Goal: Register for event/course

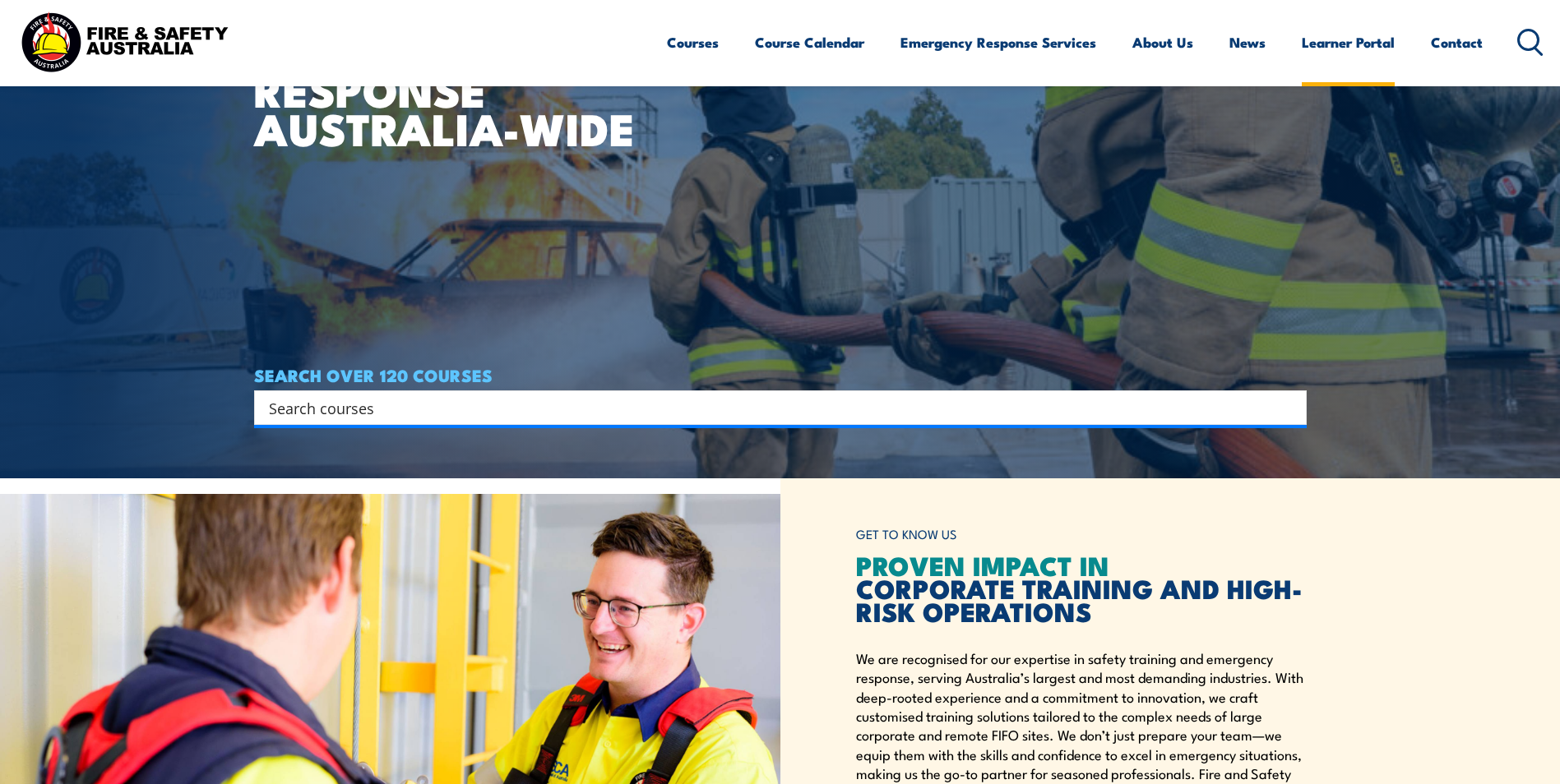
scroll to position [164, 0]
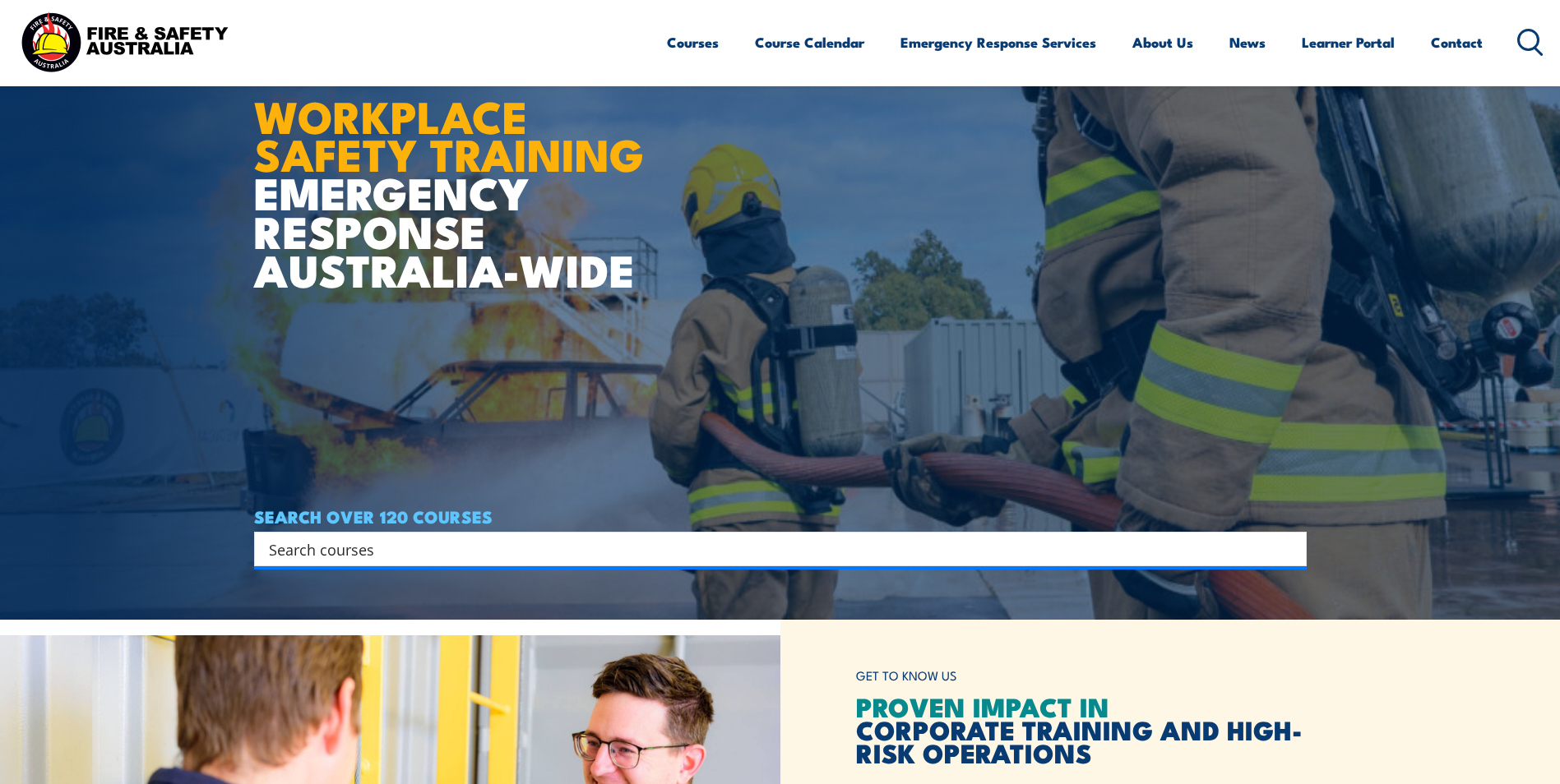
drag, startPoint x: 1571, startPoint y: 0, endPoint x: 1121, endPoint y: 310, distance: 546.4
click at [1132, 307] on article "WORKPLACE SAFETY TRAINING EMERGENCY RESPONSE [GEOGRAPHIC_DATA]-WIDE SEARCH OVER…" at bounding box center [781, 228] width 1053 height 784
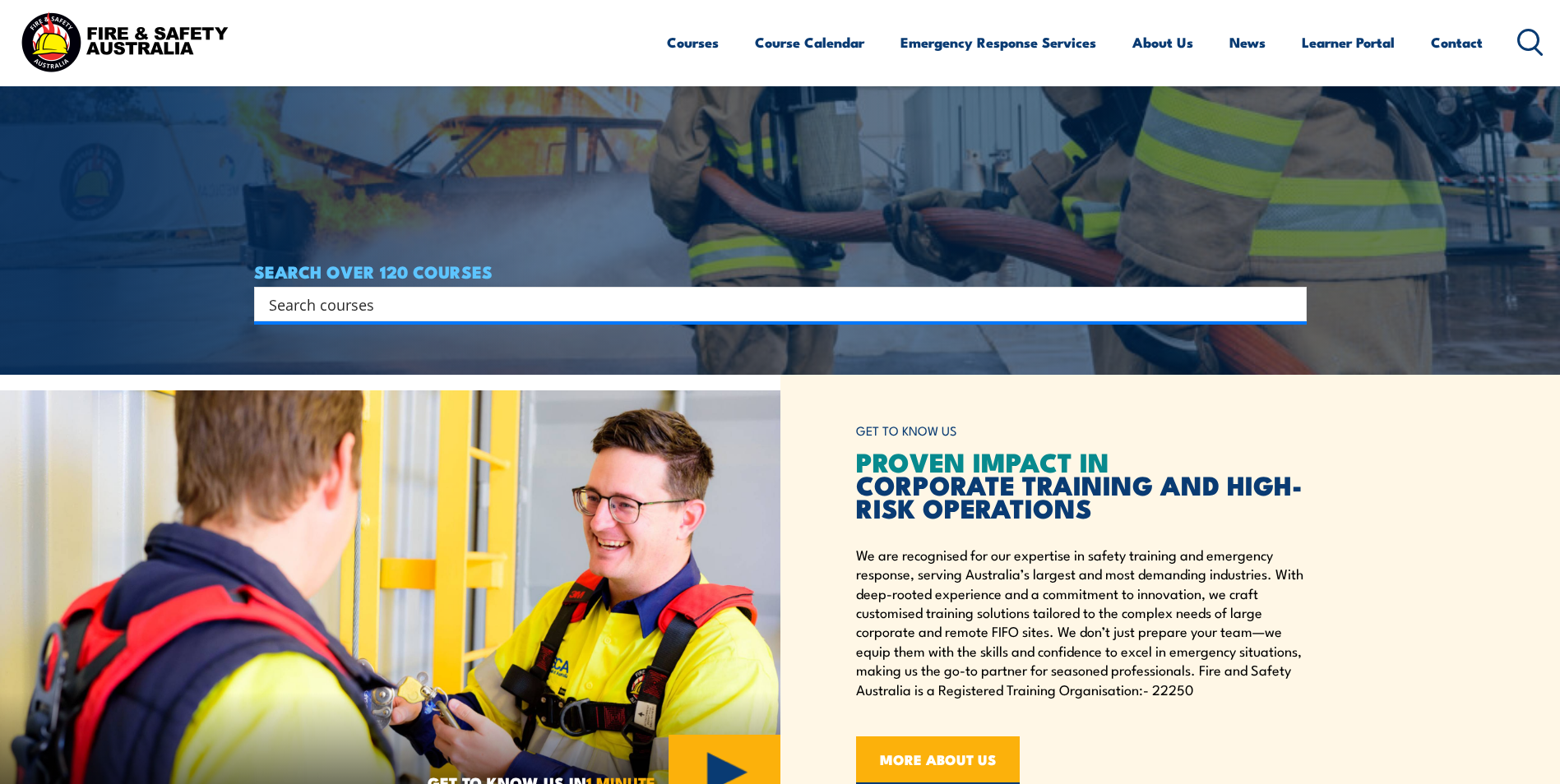
scroll to position [411, 0]
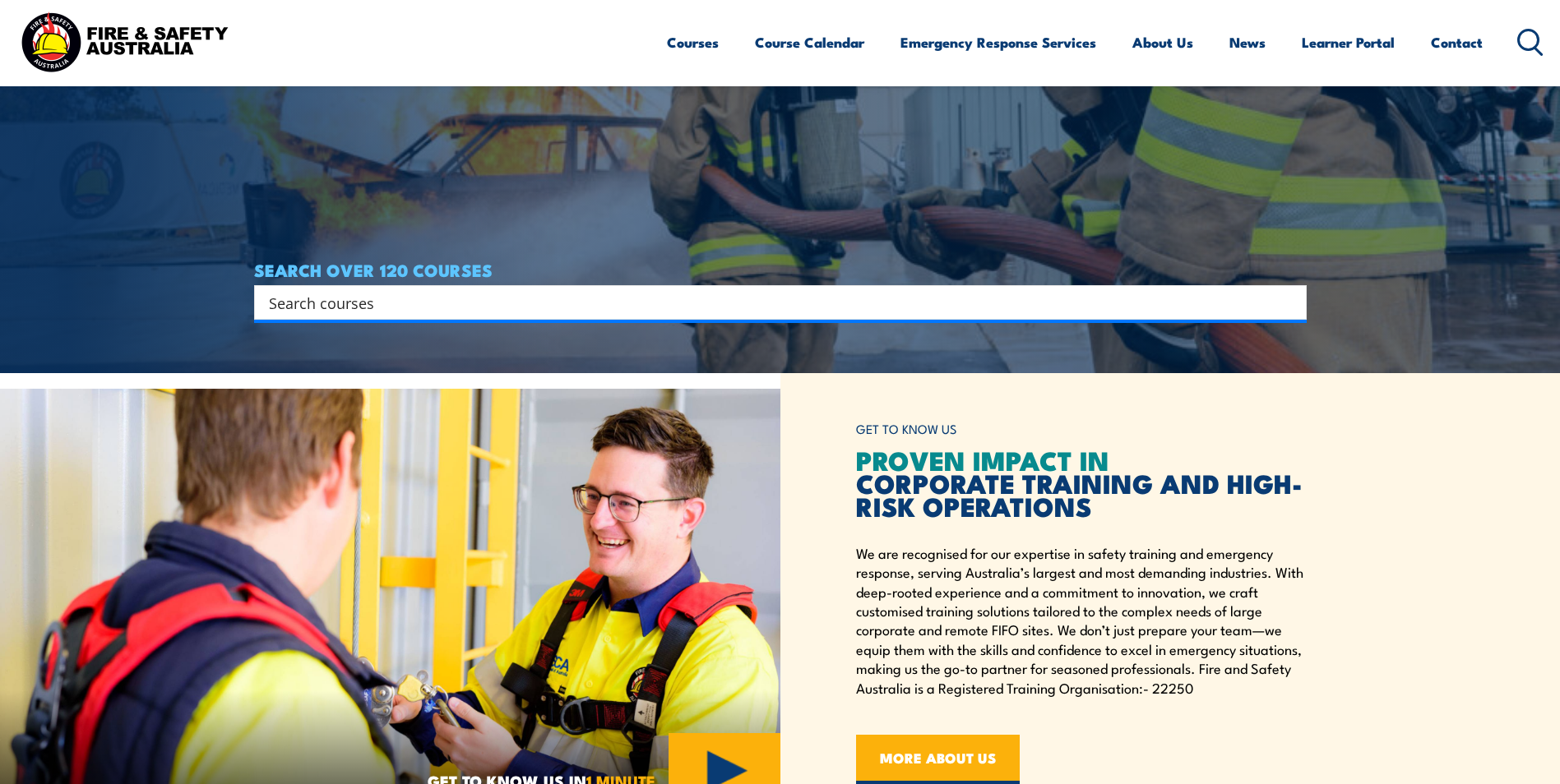
click at [467, 307] on input "Search input" at bounding box center [769, 303] width 1002 height 25
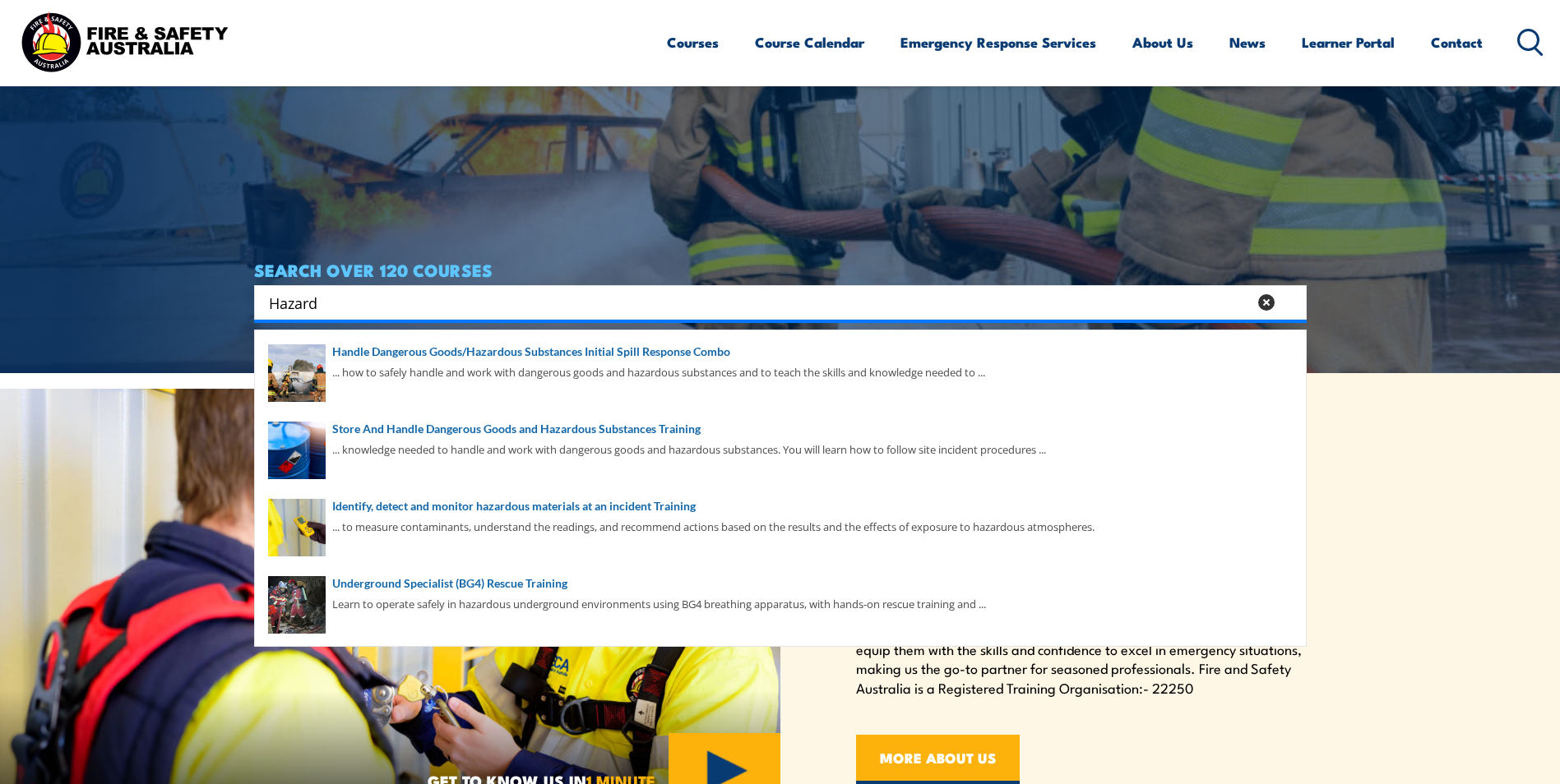
type input "Hazard"
click at [1263, 310] on icon at bounding box center [1266, 303] width 17 height 17
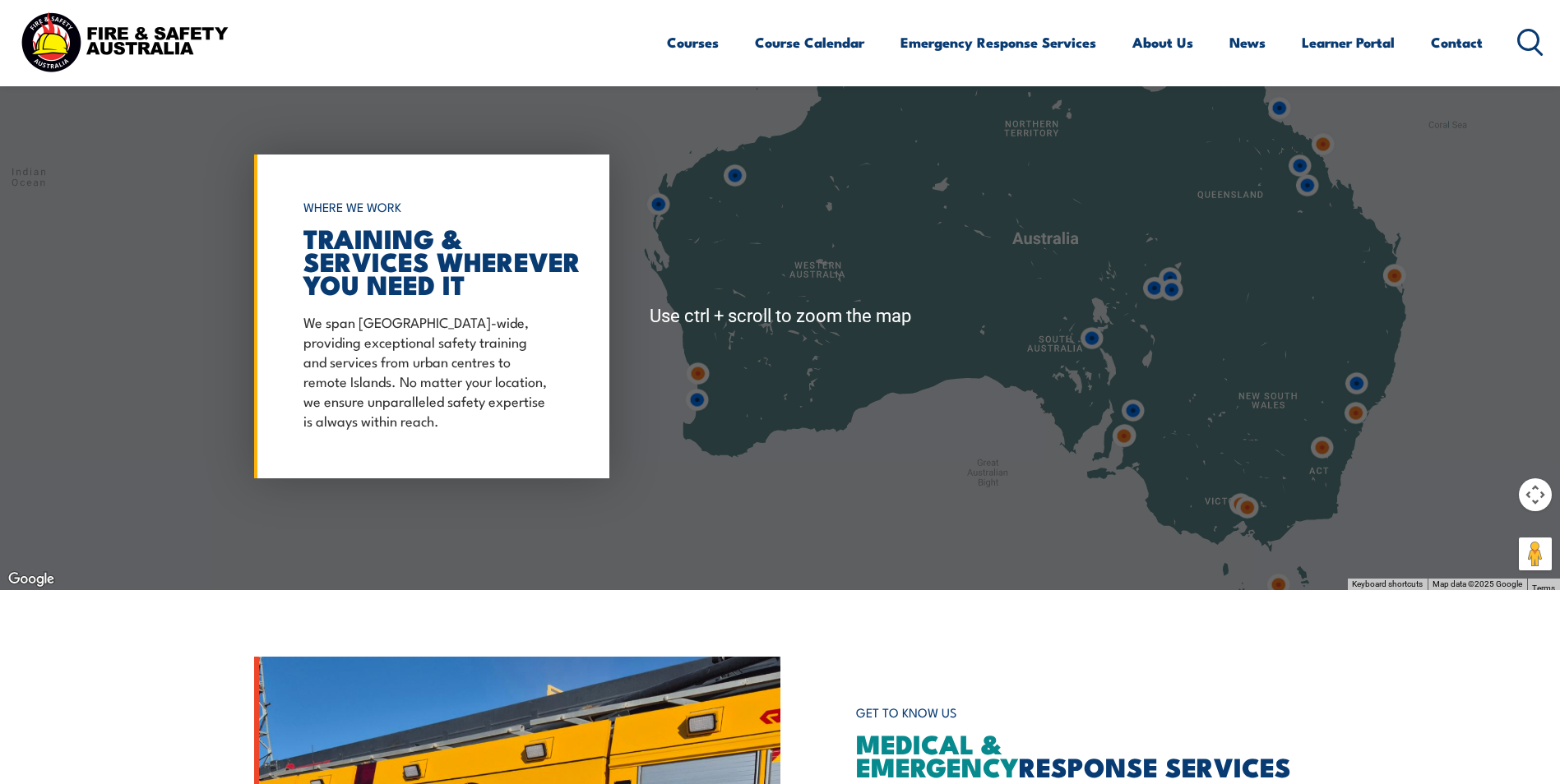
scroll to position [1315, 0]
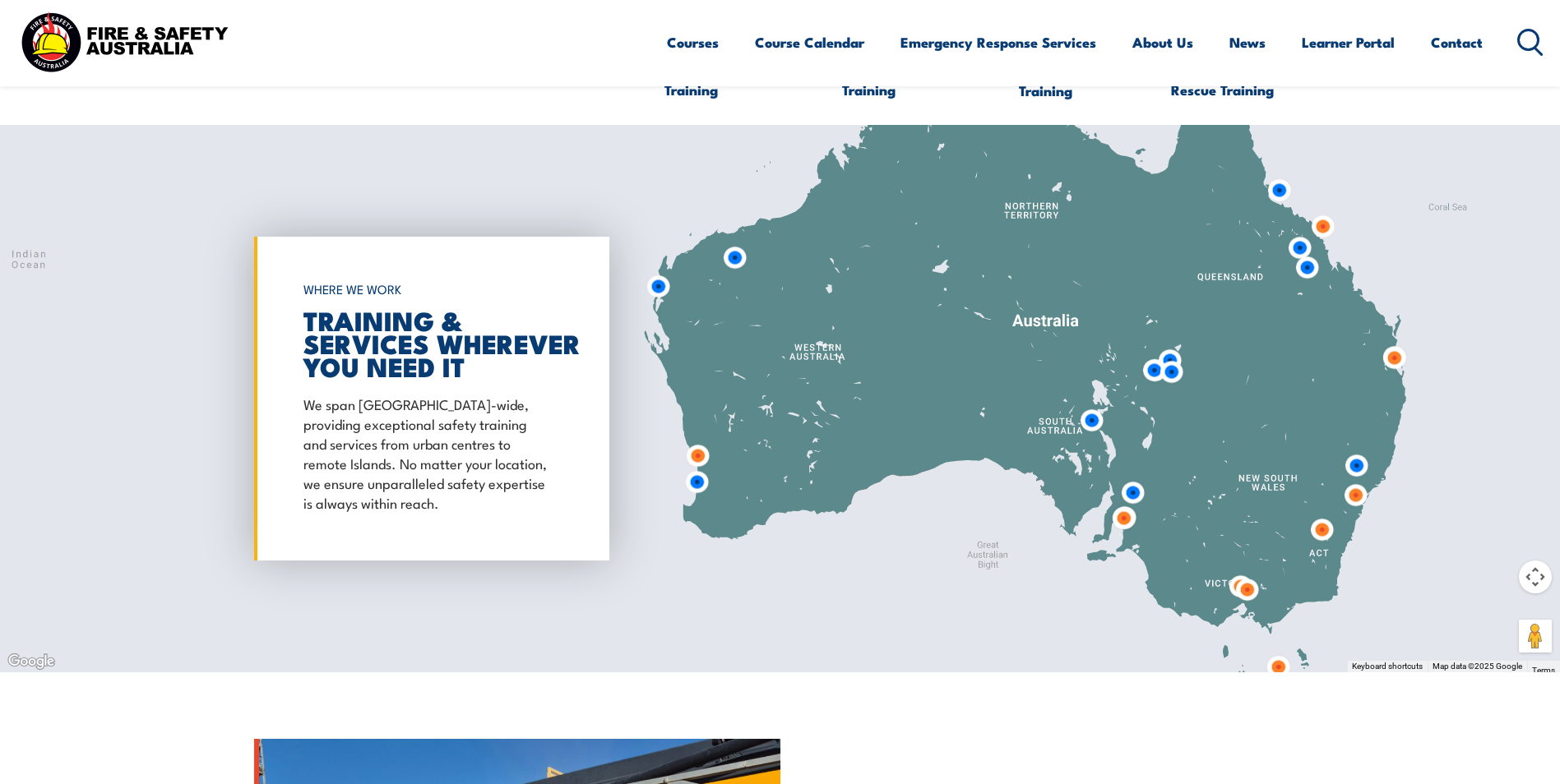
click at [733, 257] on img at bounding box center [735, 258] width 44 height 44
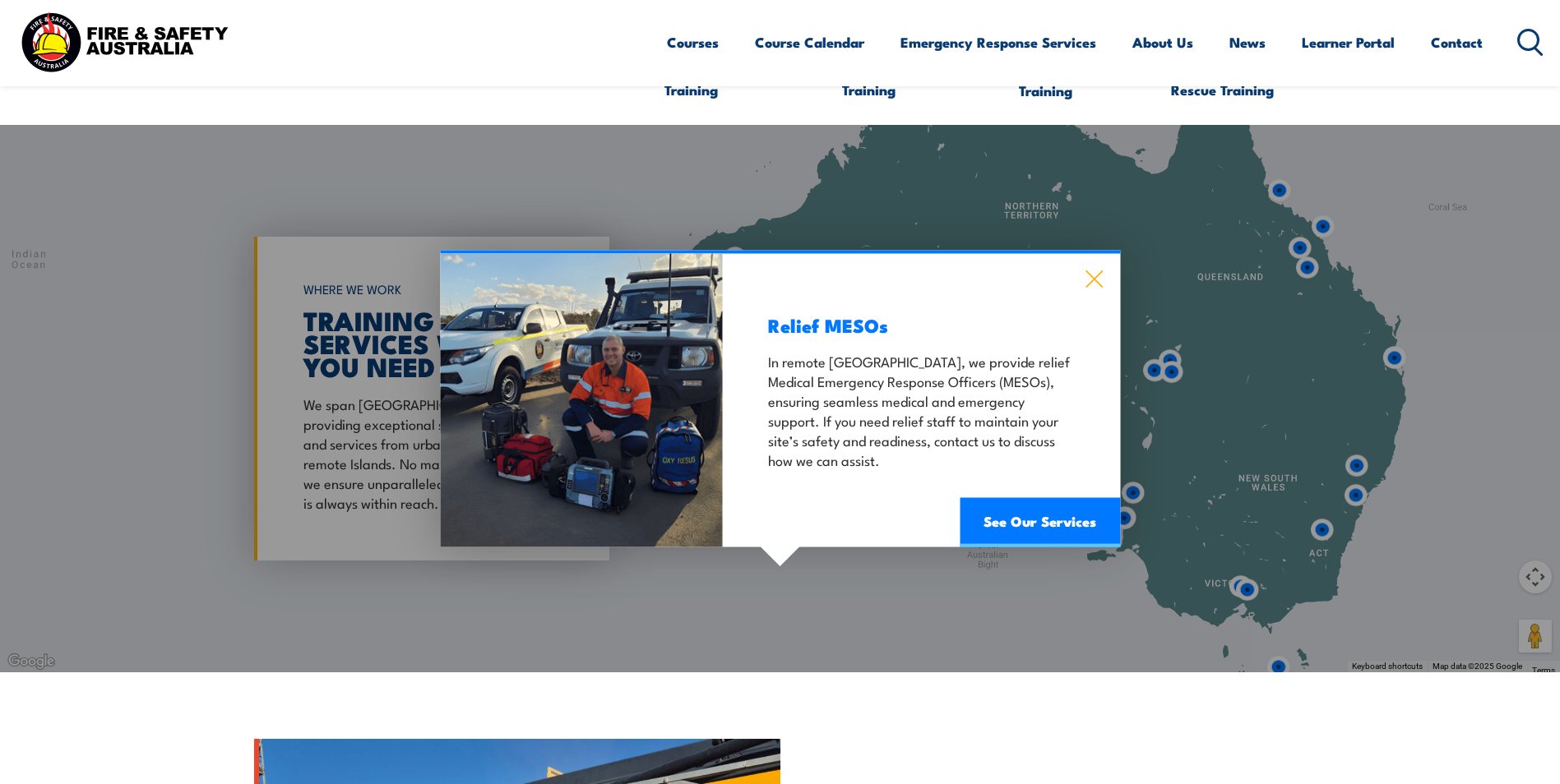
click at [1095, 282] on icon at bounding box center [1094, 279] width 18 height 18
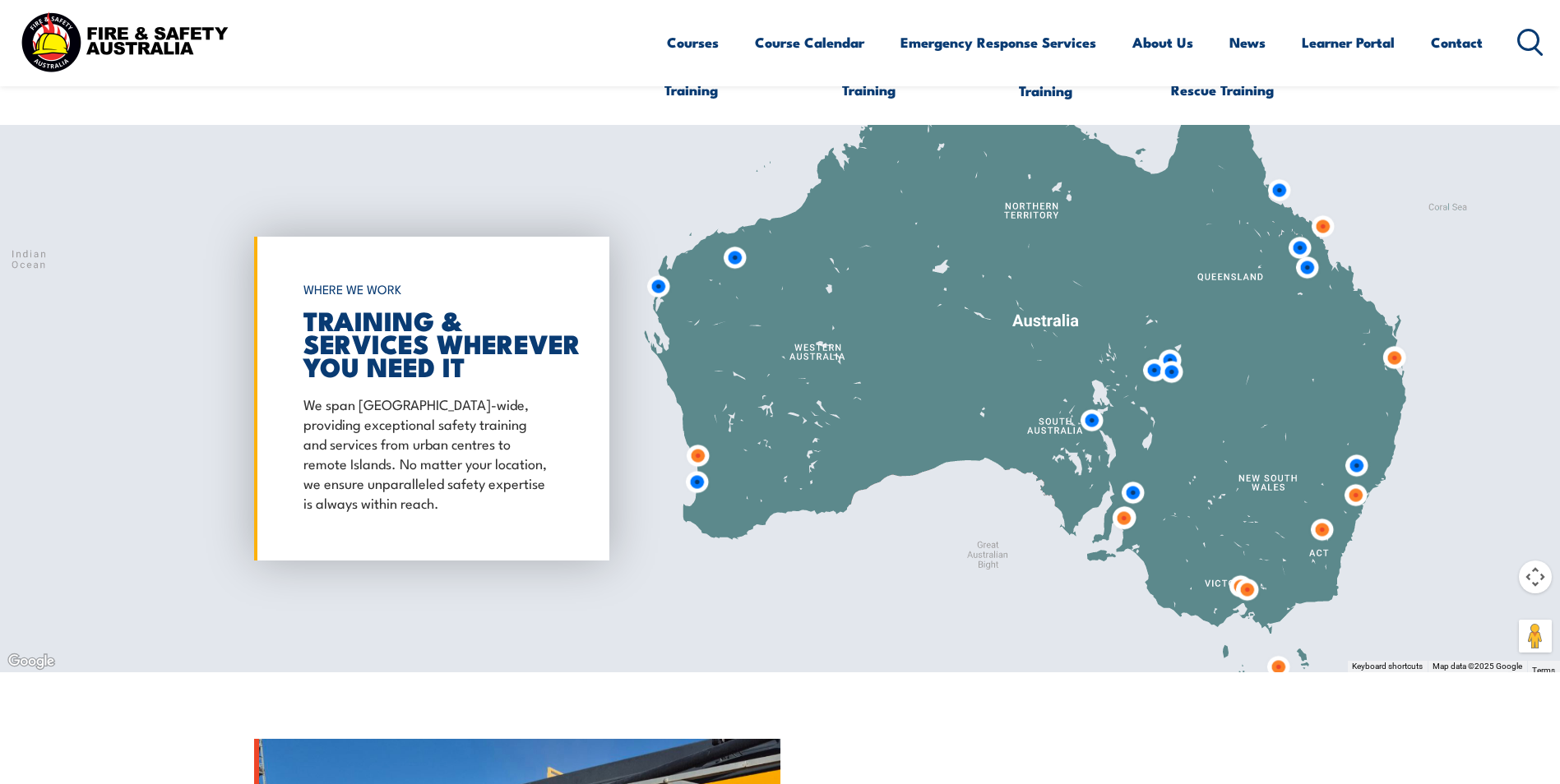
click at [1091, 415] on img at bounding box center [1091, 421] width 44 height 44
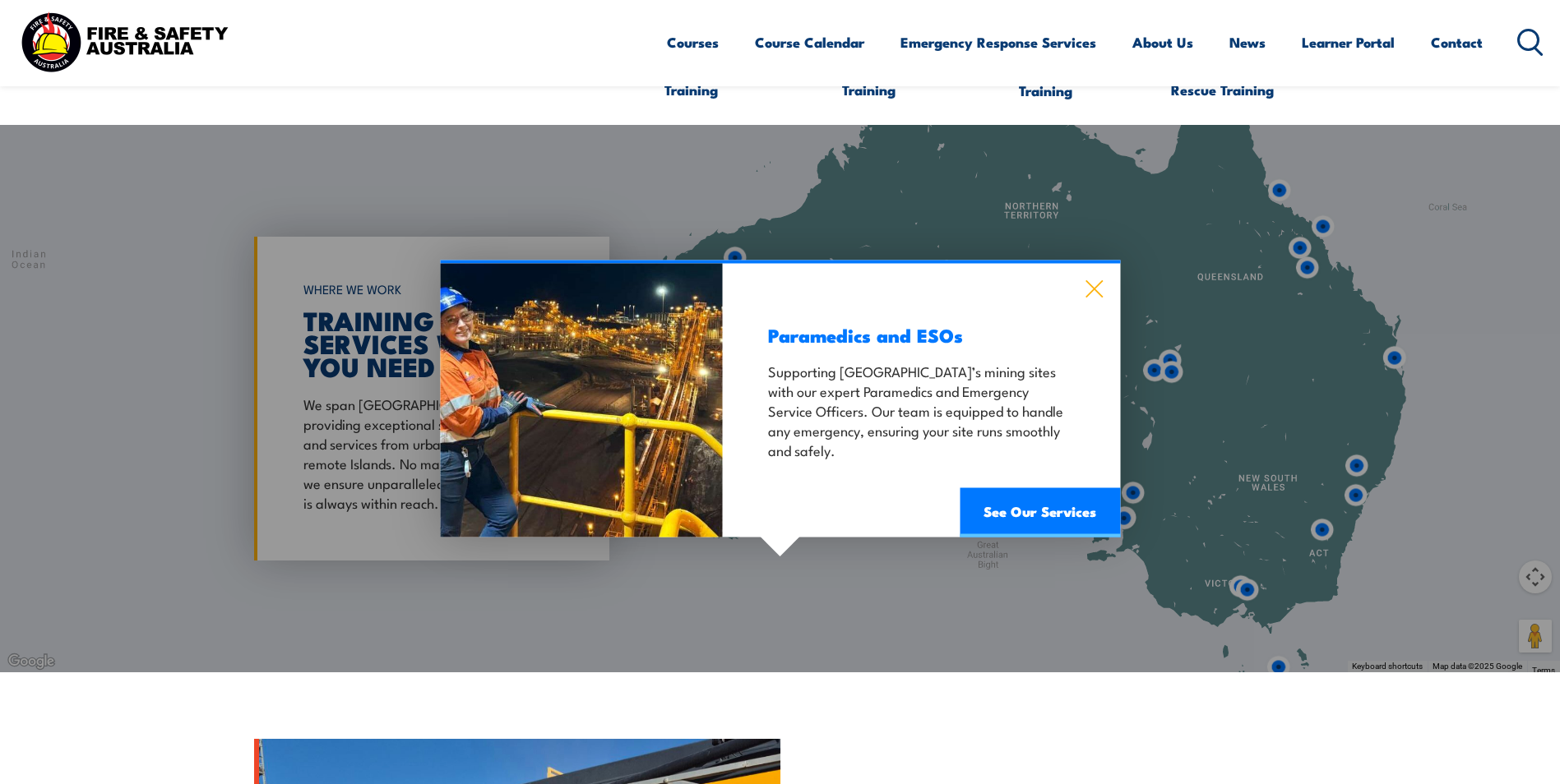
click at [1092, 282] on icon at bounding box center [1094, 289] width 19 height 18
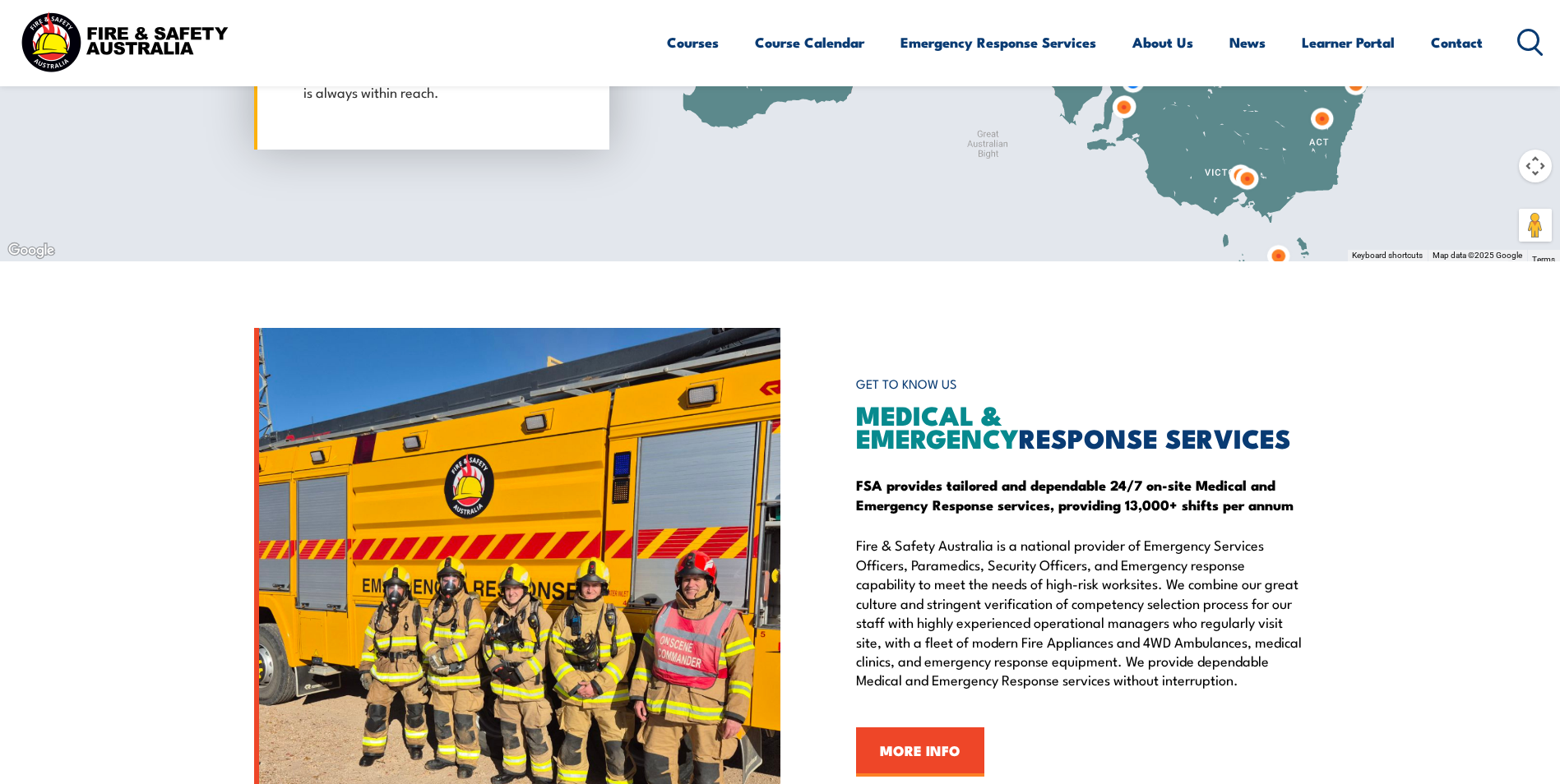
scroll to position [1808, 0]
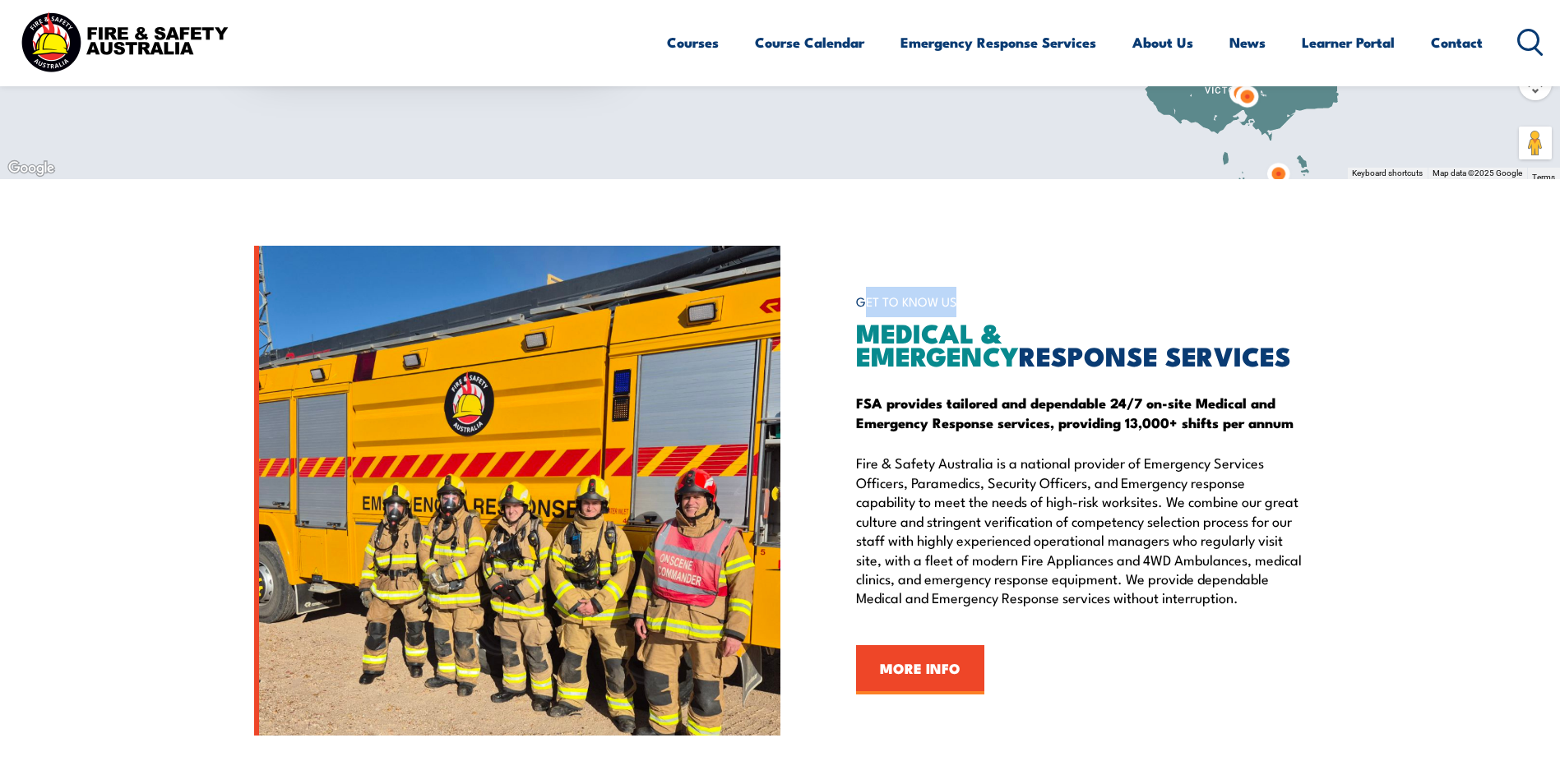
drag, startPoint x: 861, startPoint y: 296, endPoint x: 985, endPoint y: 297, distance: 124.0
click at [985, 297] on h6 "GET TO KNOW US" at bounding box center [1082, 302] width 451 height 31
drag, startPoint x: 985, startPoint y: 297, endPoint x: 1002, endPoint y: 301, distance: 17.5
click at [1004, 297] on h6 "GET TO KNOW US" at bounding box center [1082, 302] width 451 height 31
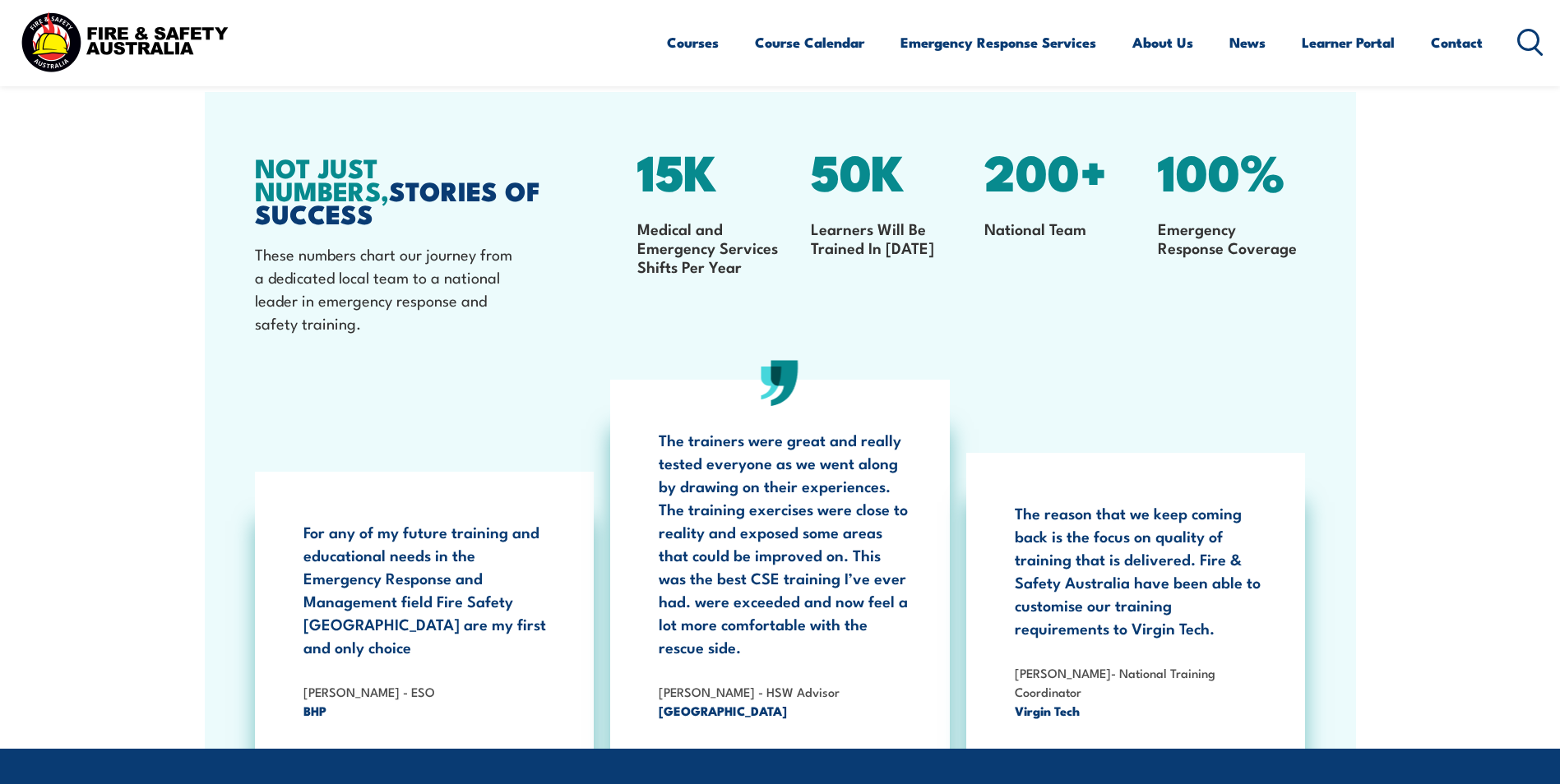
scroll to position [2548, 0]
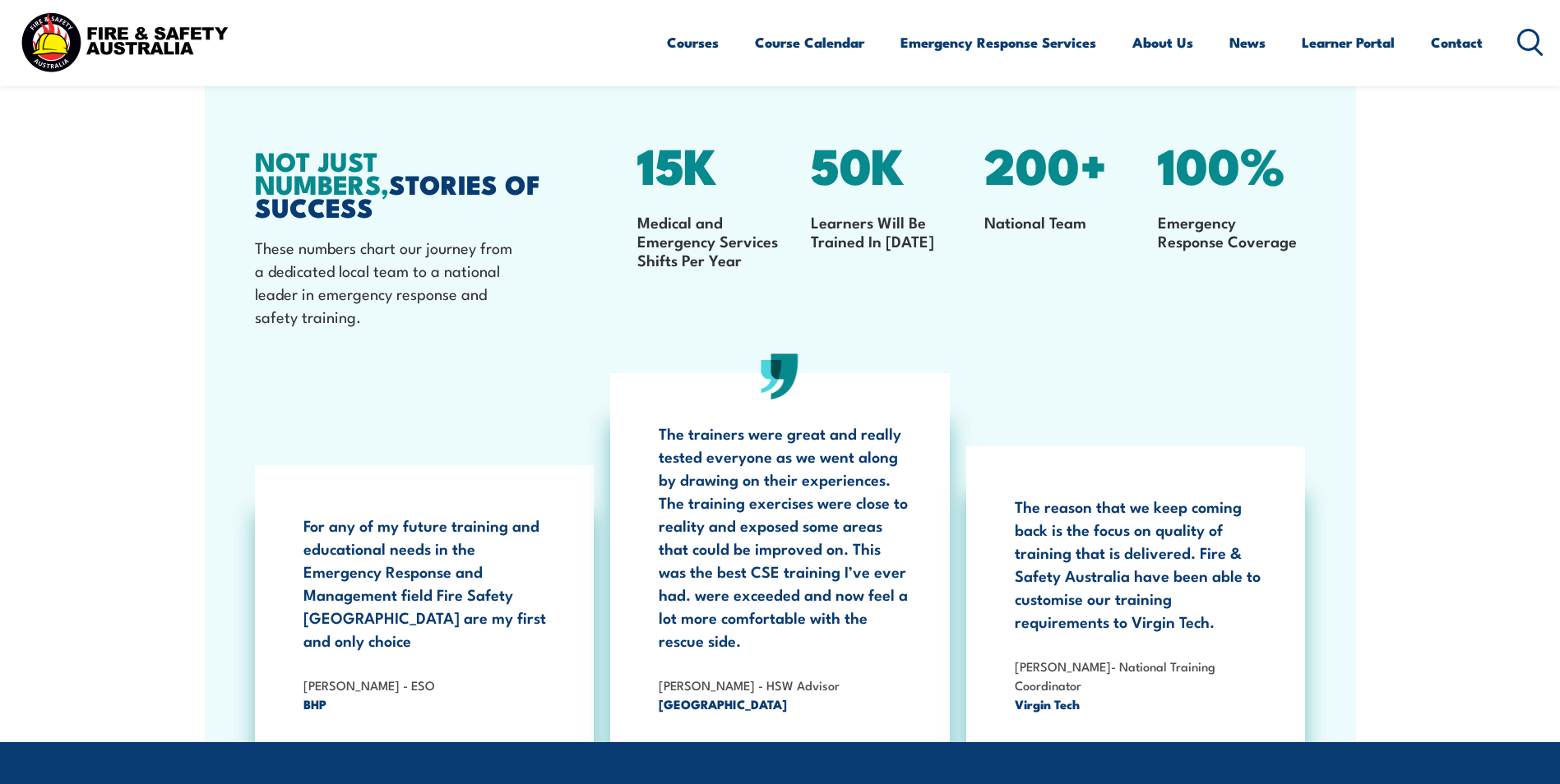
drag, startPoint x: 259, startPoint y: 167, endPoint x: 557, endPoint y: 193, distance: 299.1
click at [557, 193] on div "NOT JUST NUMBERS, STORIES OF SUCCESS These numbers chart our journey from a ded…" at bounding box center [781, 249] width 1051 height 200
drag, startPoint x: 557, startPoint y: 193, endPoint x: 542, endPoint y: 194, distance: 15.0
click at [542, 194] on h2 "NOT JUST NUMBERS, STORIES OF SUCCESS" at bounding box center [404, 183] width 297 height 69
drag, startPoint x: 253, startPoint y: 165, endPoint x: 551, endPoint y: 160, distance: 298.0
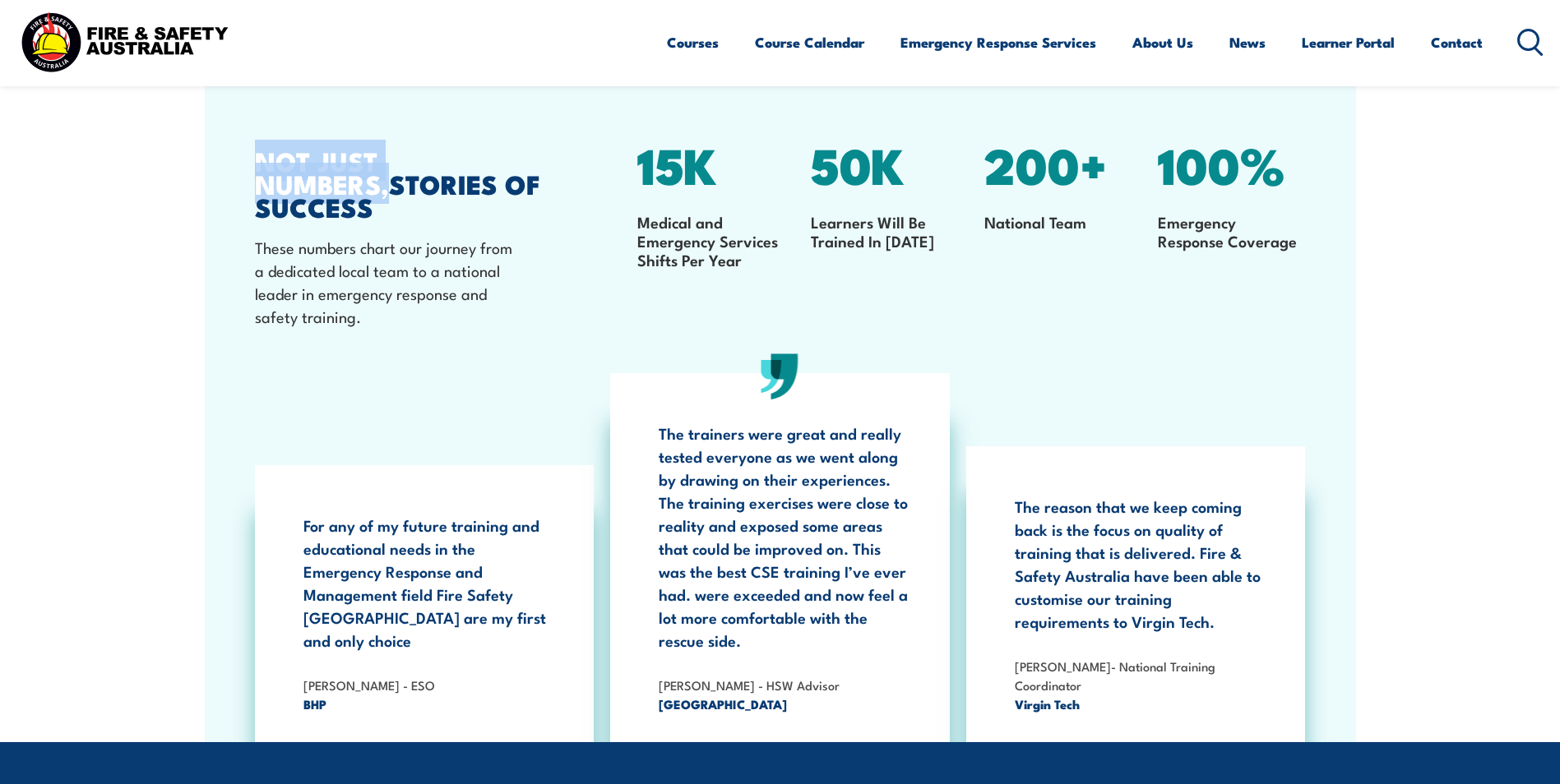
click at [551, 160] on article "NOT JUST NUMBERS, STORIES OF SUCCESS These numbers chart our journey from a ded…" at bounding box center [780, 413] width 1151 height 657
drag, startPoint x: 551, startPoint y: 160, endPoint x: 541, endPoint y: 219, distance: 59.8
click at [541, 219] on div "NOT JUST NUMBERS, STORIES OF SUCCESS These numbers chart our journey from a ded…" at bounding box center [404, 249] width 297 height 200
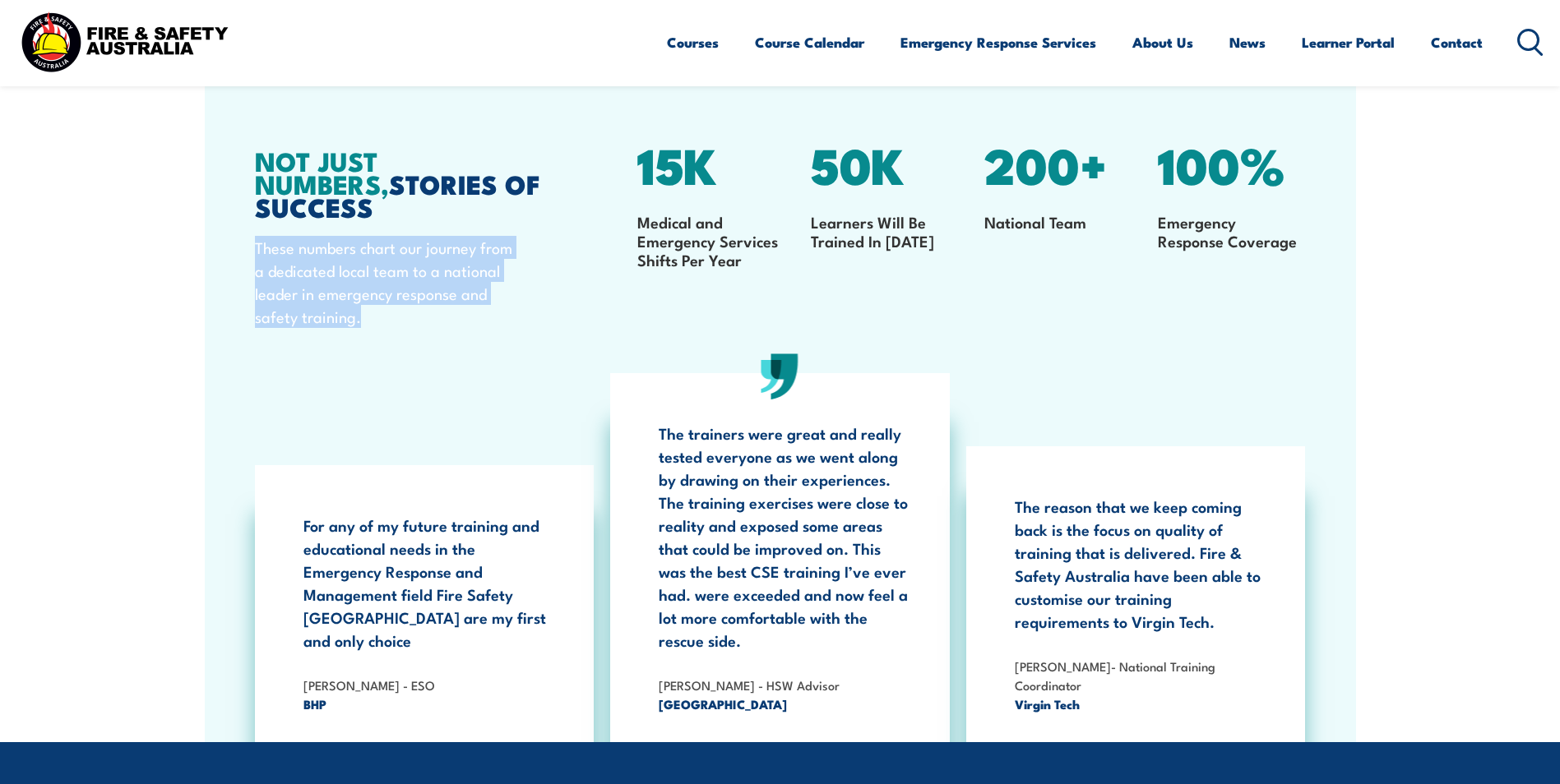
drag, startPoint x: 253, startPoint y: 226, endPoint x: 441, endPoint y: 308, distance: 205.1
click at [441, 308] on article "NOT JUST NUMBERS, STORIES OF SUCCESS These numbers chart our journey from a ded…" at bounding box center [780, 413] width 1151 height 657
drag, startPoint x: 441, startPoint y: 308, endPoint x: 584, endPoint y: 273, distance: 147.2
click at [525, 300] on div "NOT JUST NUMBERS, STORIES OF SUCCESS These numbers chart our journey from a ded…" at bounding box center [404, 249] width 297 height 200
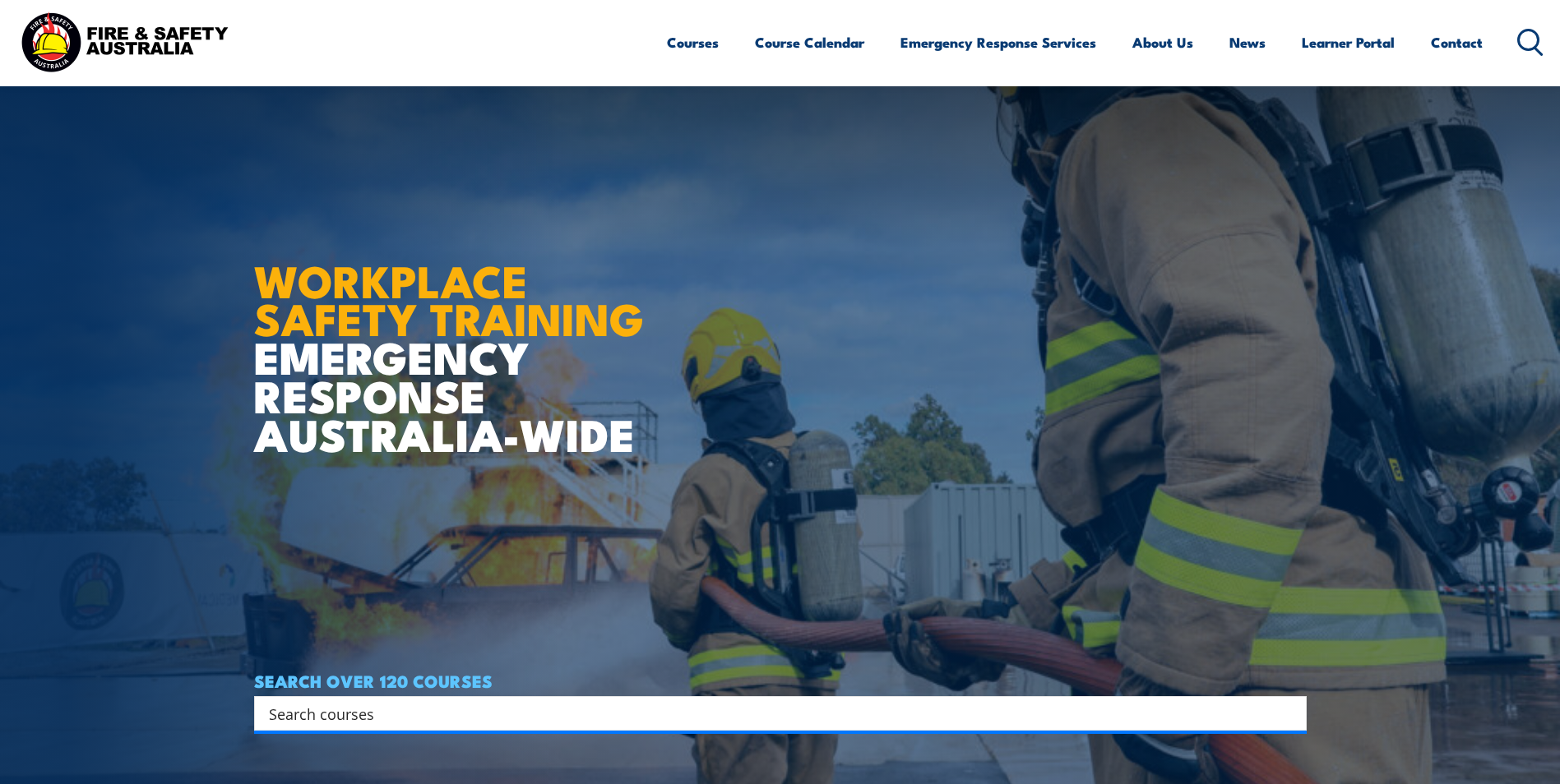
scroll to position [575, 0]
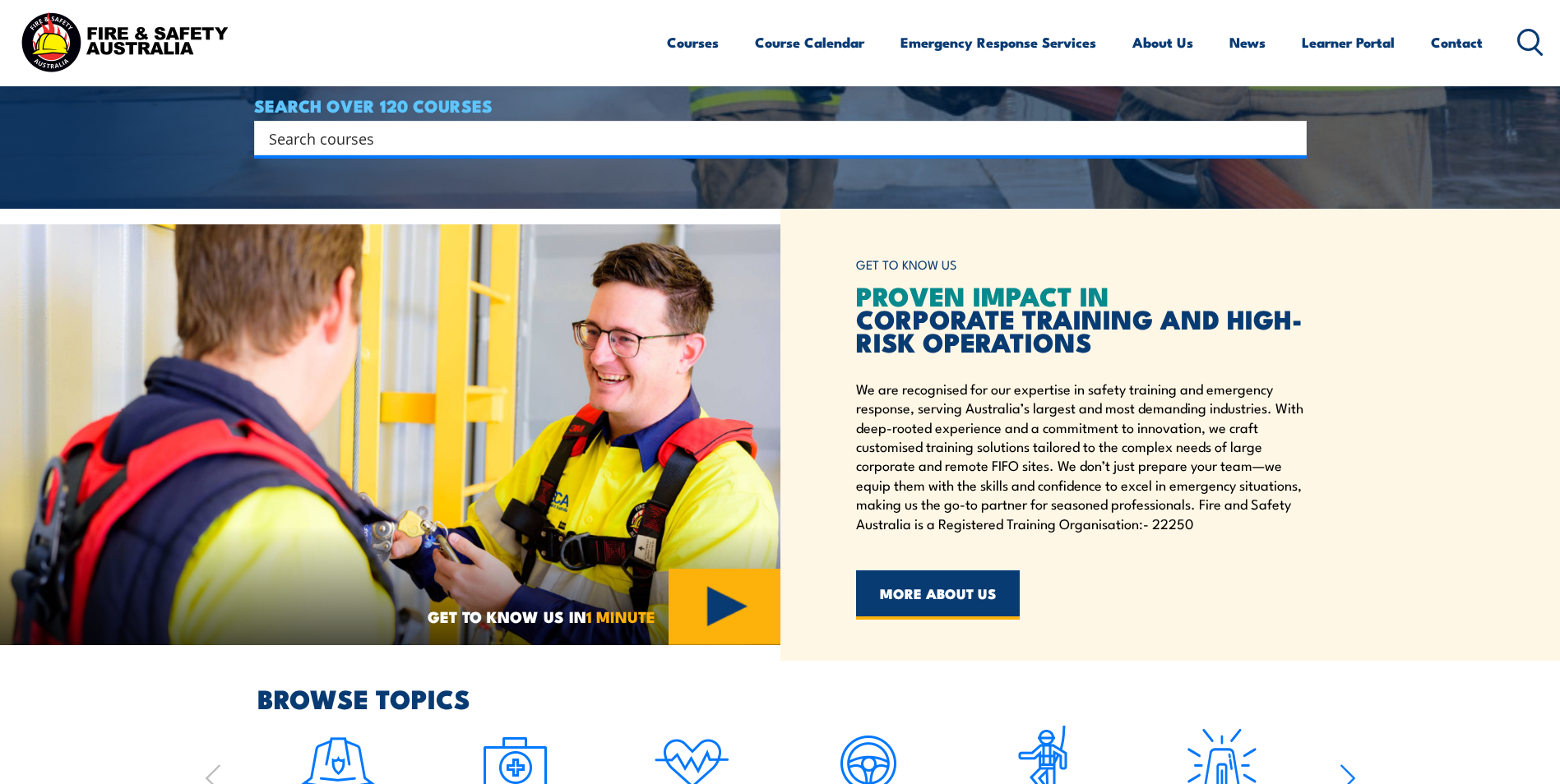
click at [958, 589] on link "MORE ABOUT US" at bounding box center [938, 595] width 164 height 49
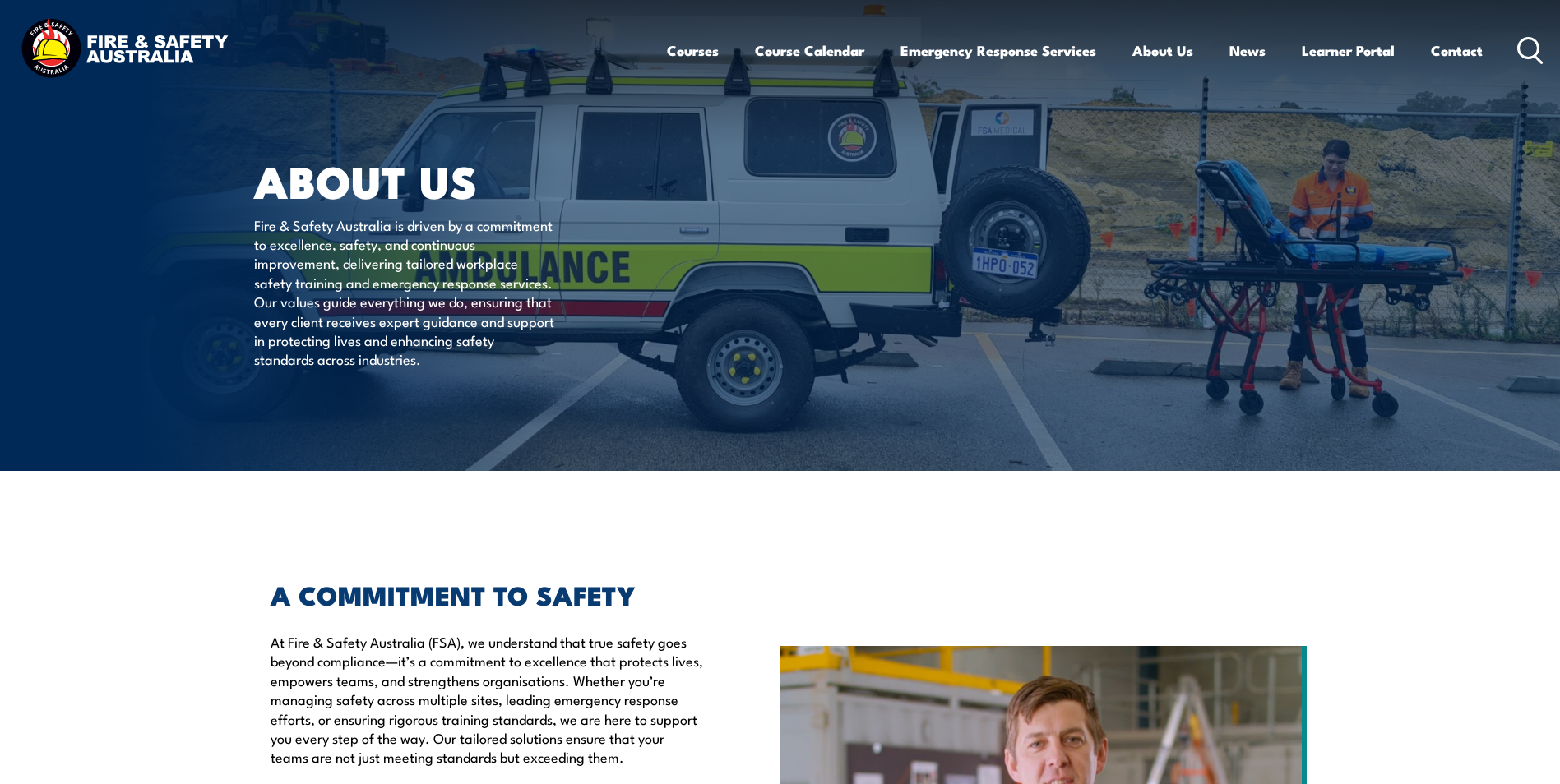
drag, startPoint x: 729, startPoint y: 573, endPoint x: 705, endPoint y: 123, distance: 450.6
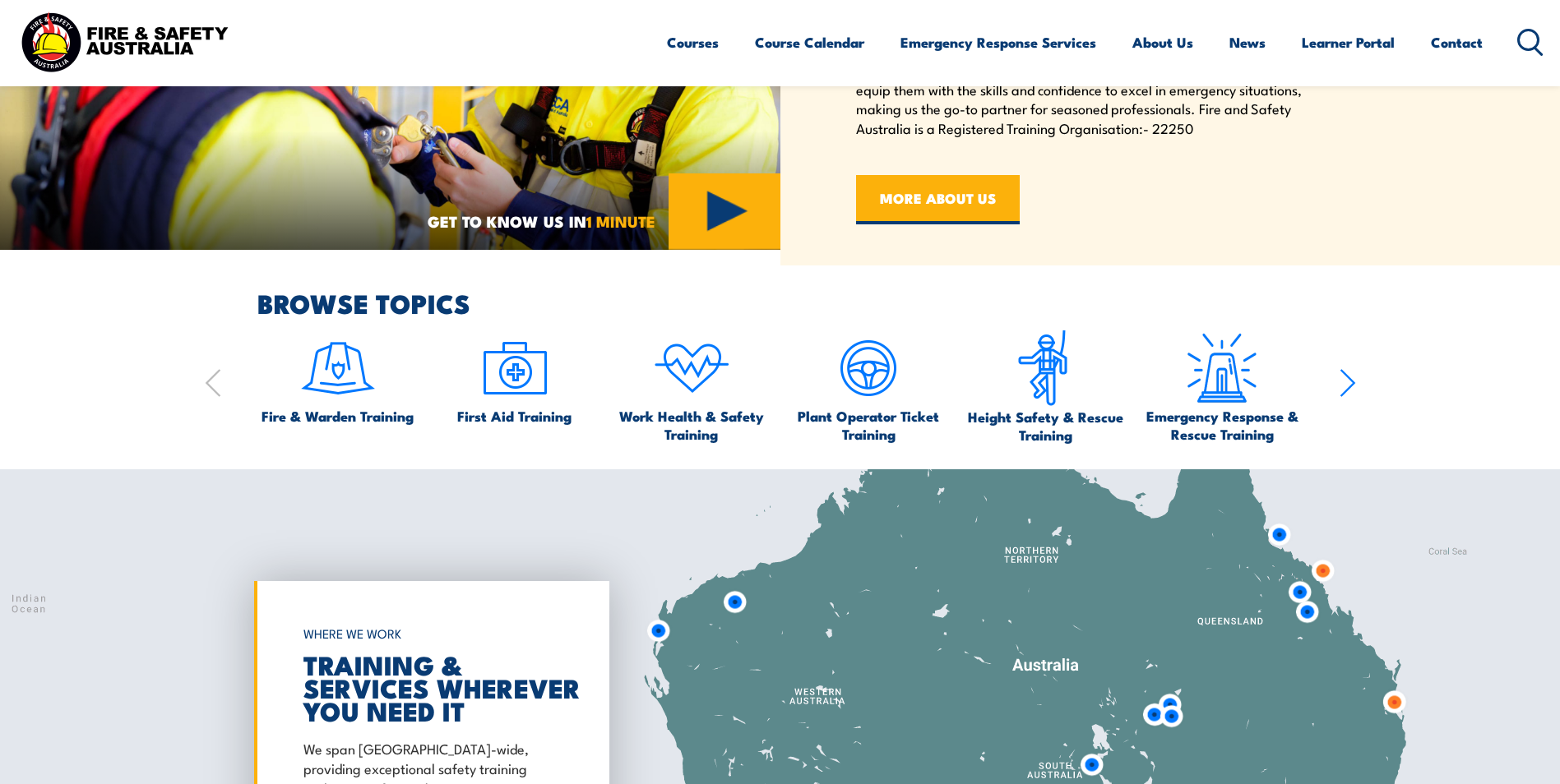
scroll to position [987, 0]
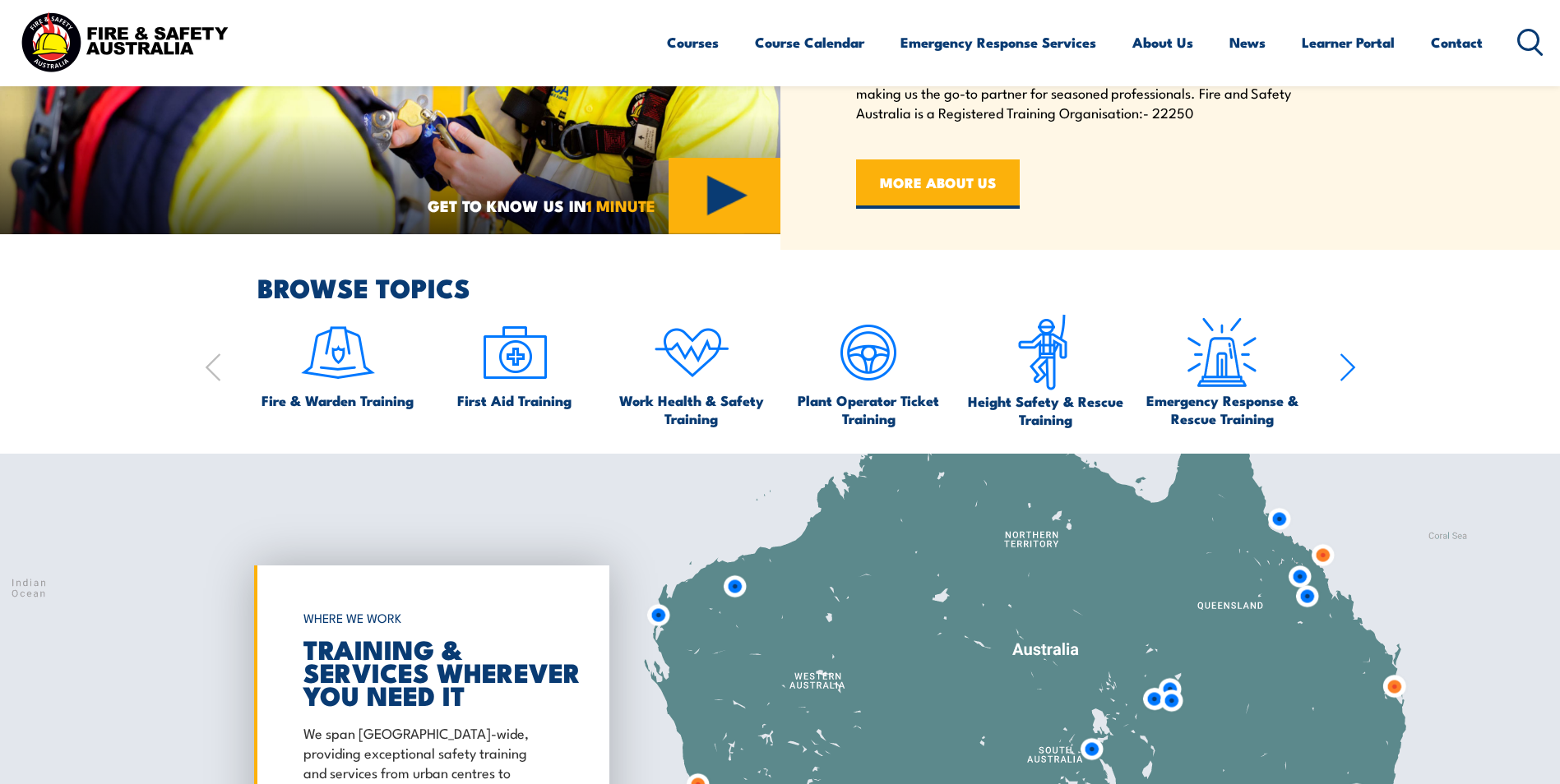
click at [1355, 374] on icon "button" at bounding box center [1348, 367] width 17 height 32
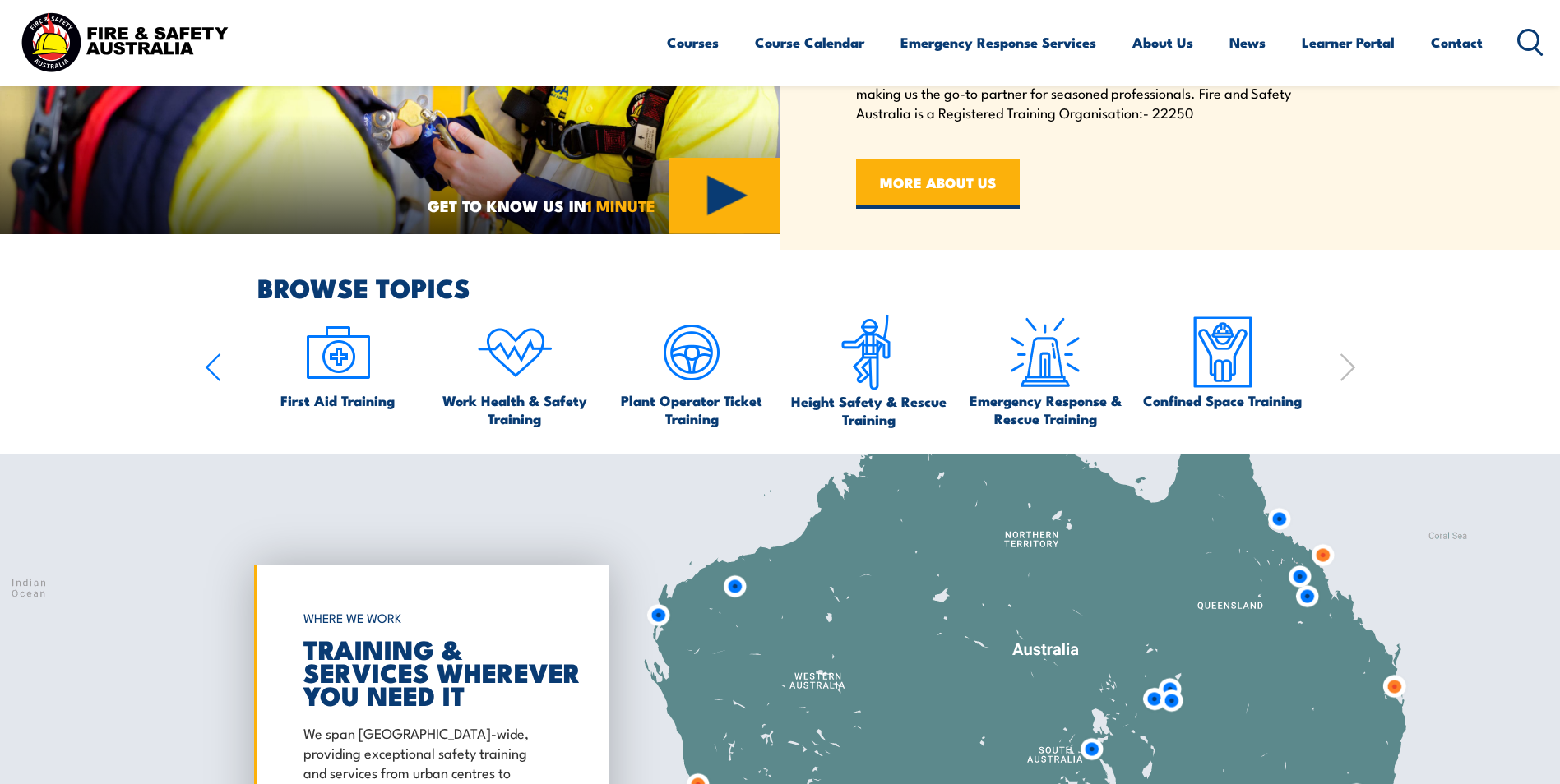
click at [208, 365] on icon "button" at bounding box center [212, 367] width 13 height 26
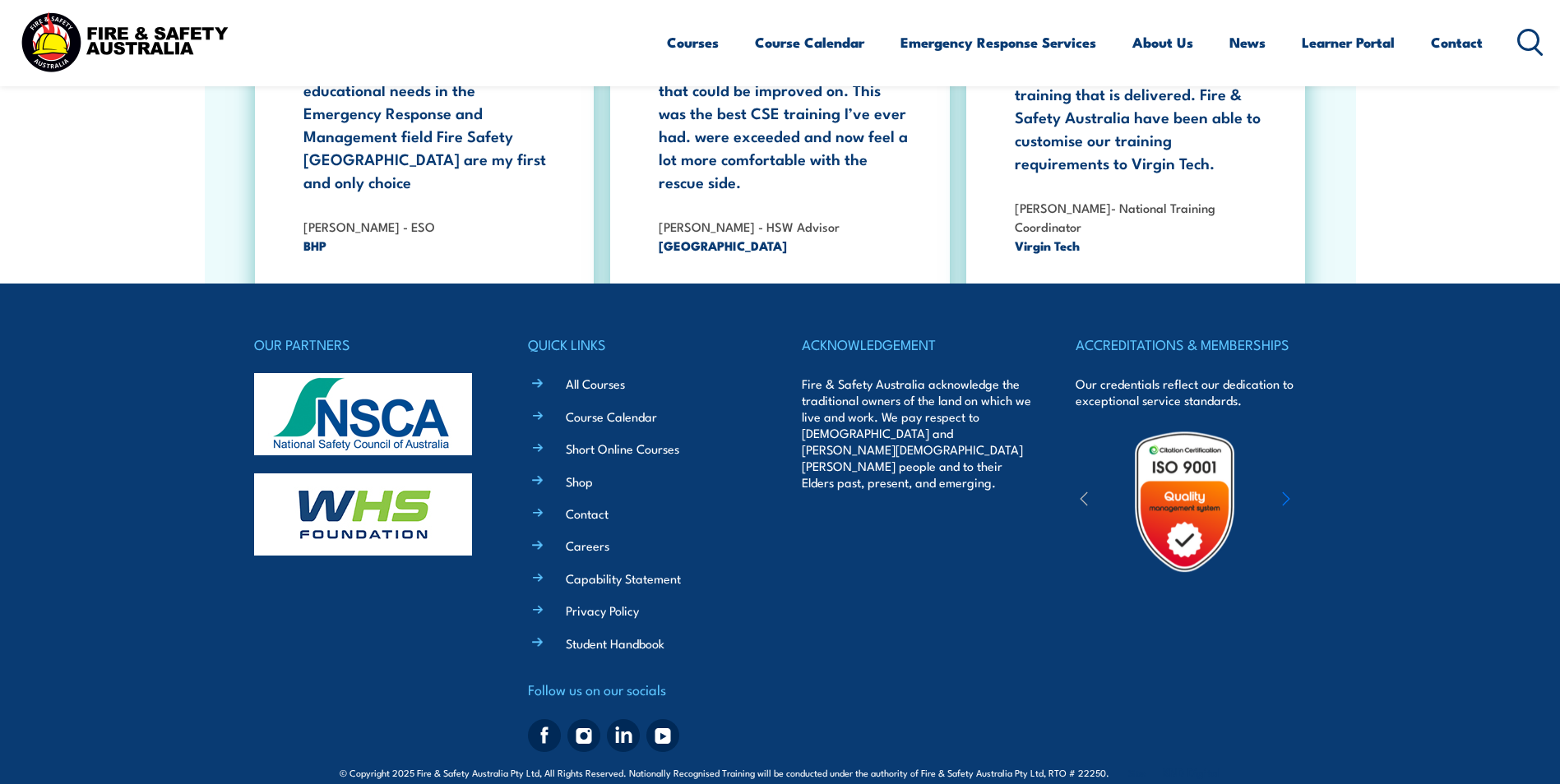
scroll to position [2926, 0]
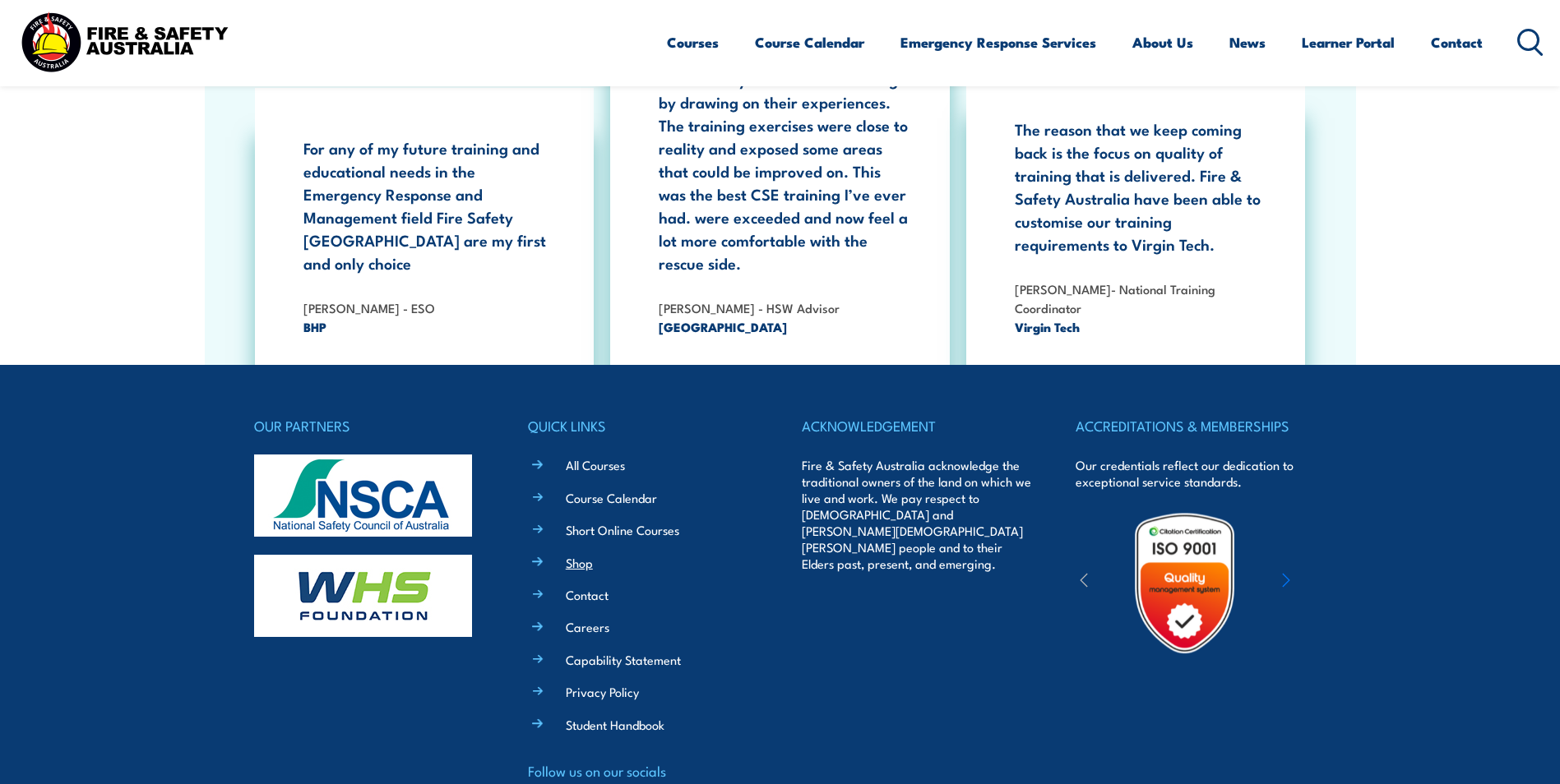
click at [584, 554] on link "Shop" at bounding box center [579, 563] width 27 height 18
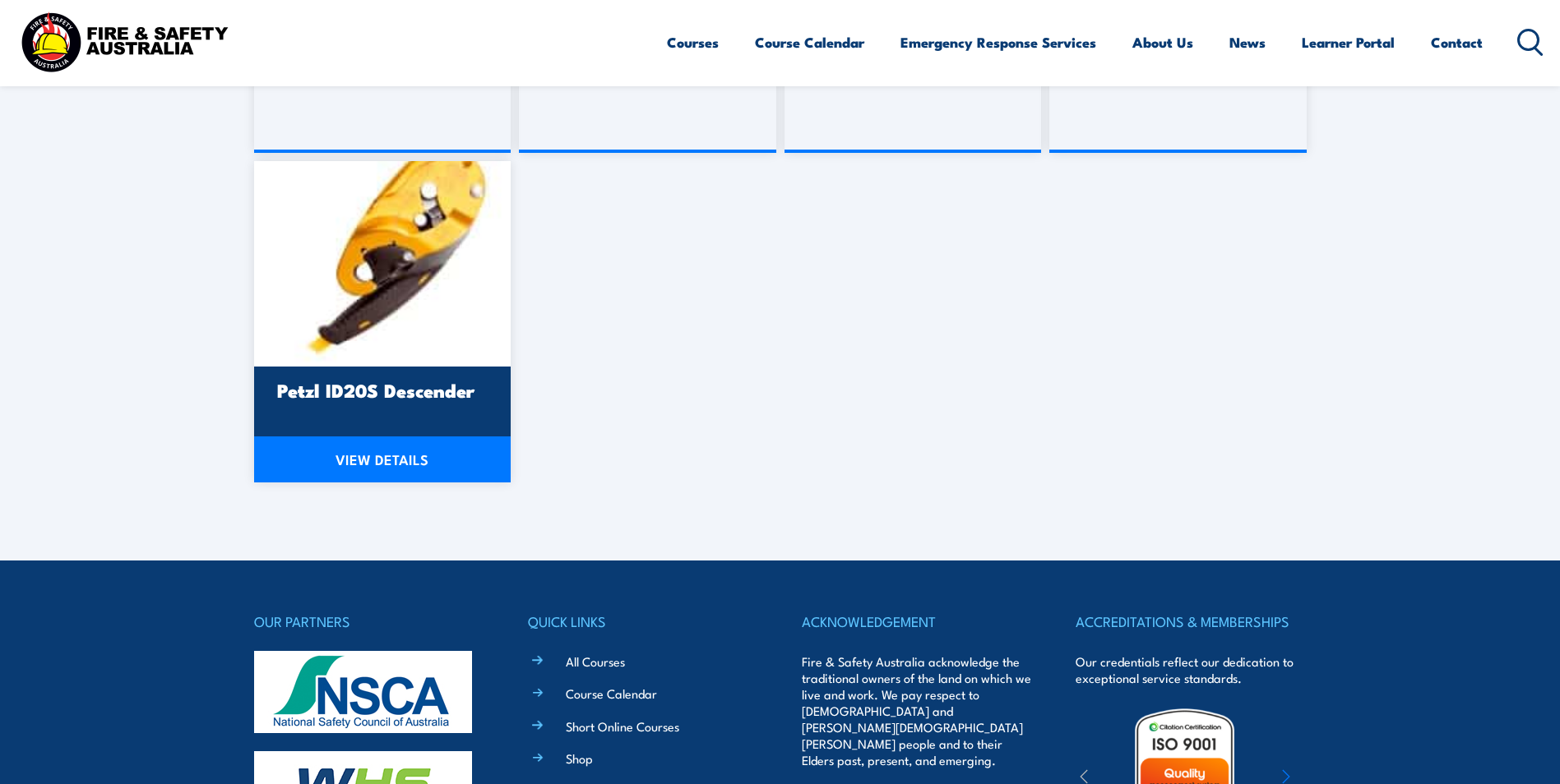
scroll to position [1793, 0]
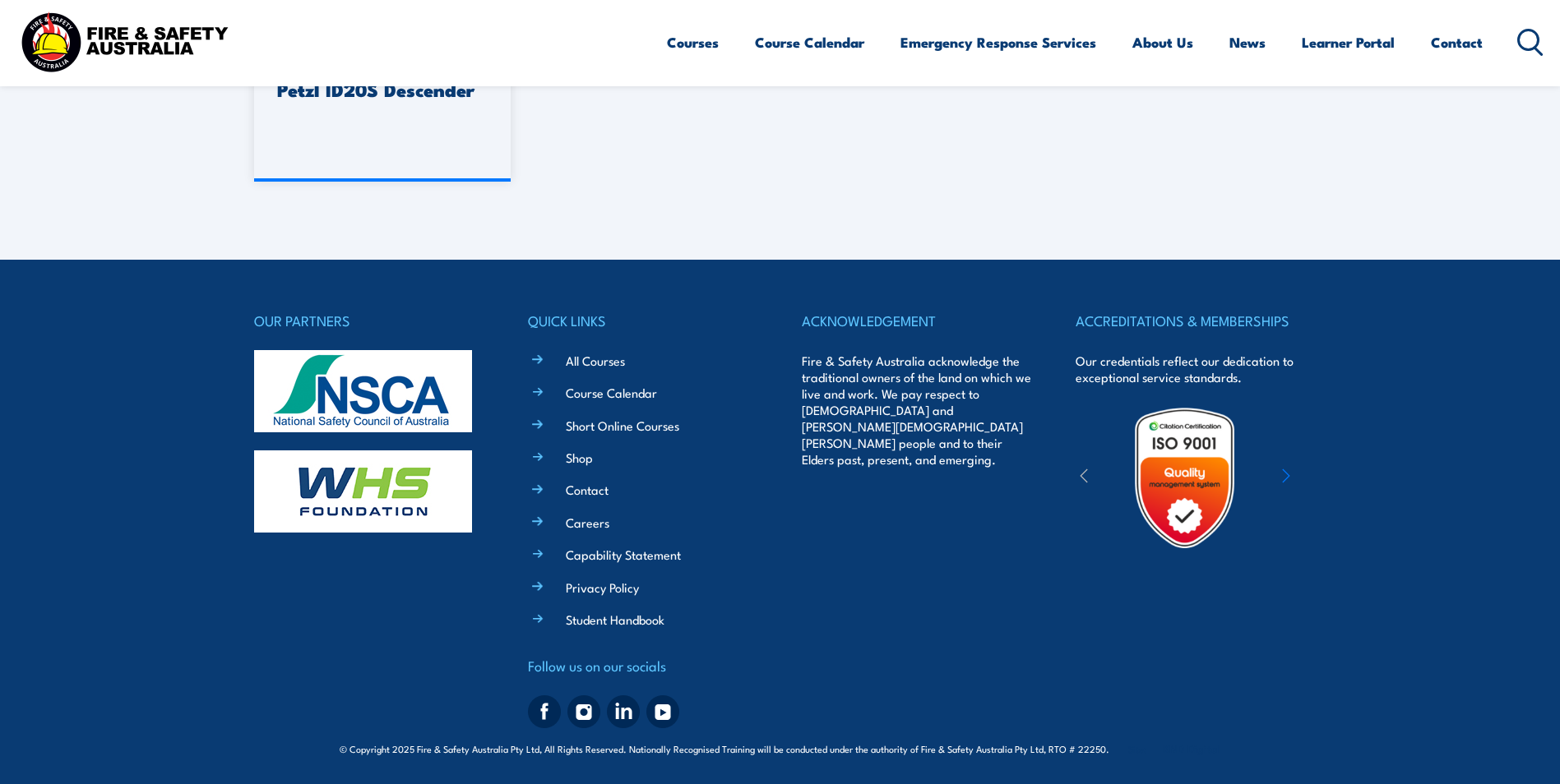
click at [1289, 472] on icon "button" at bounding box center [1285, 475] width 8 height 17
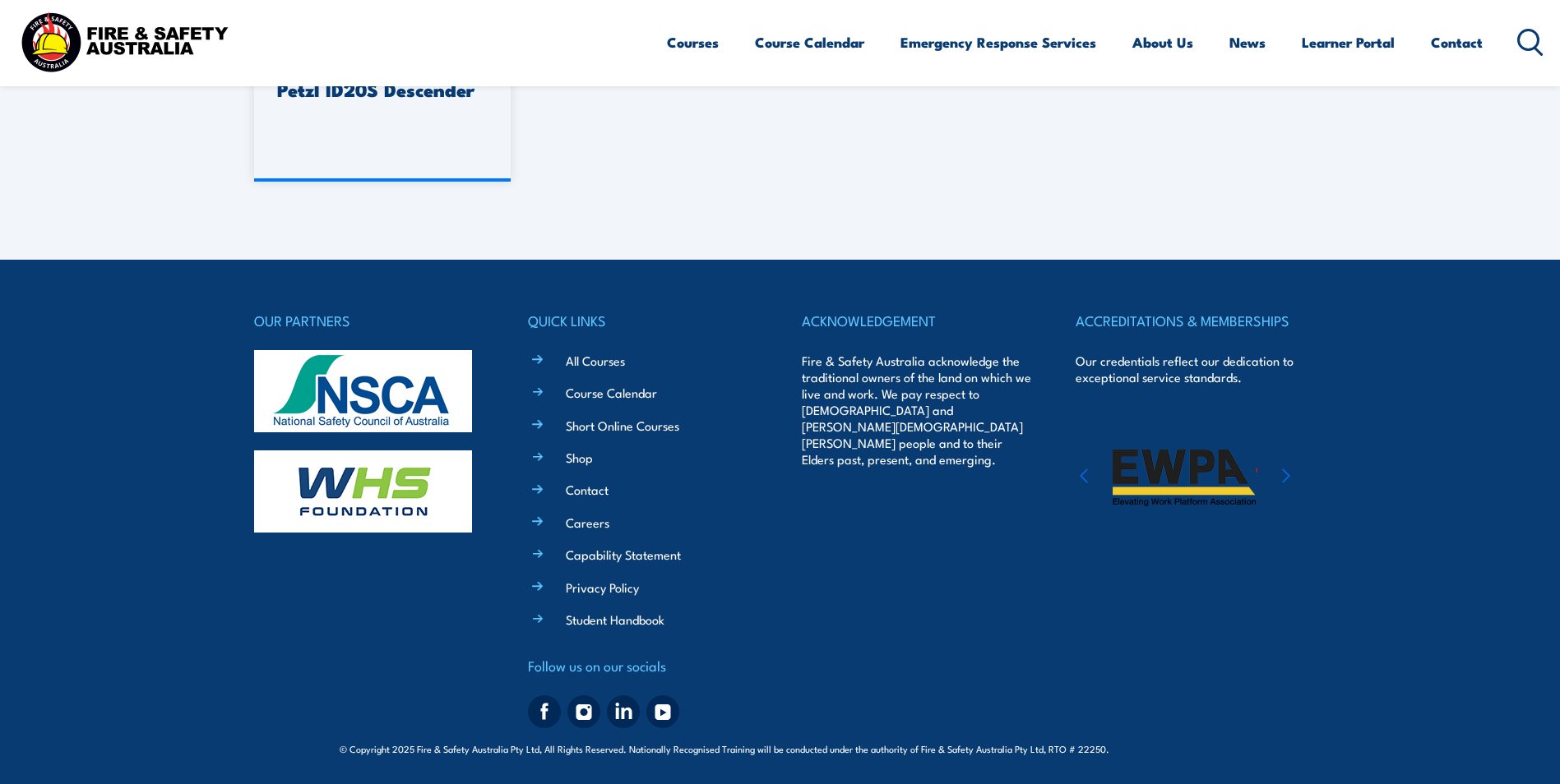
click at [1289, 472] on icon "button" at bounding box center [1285, 475] width 8 height 17
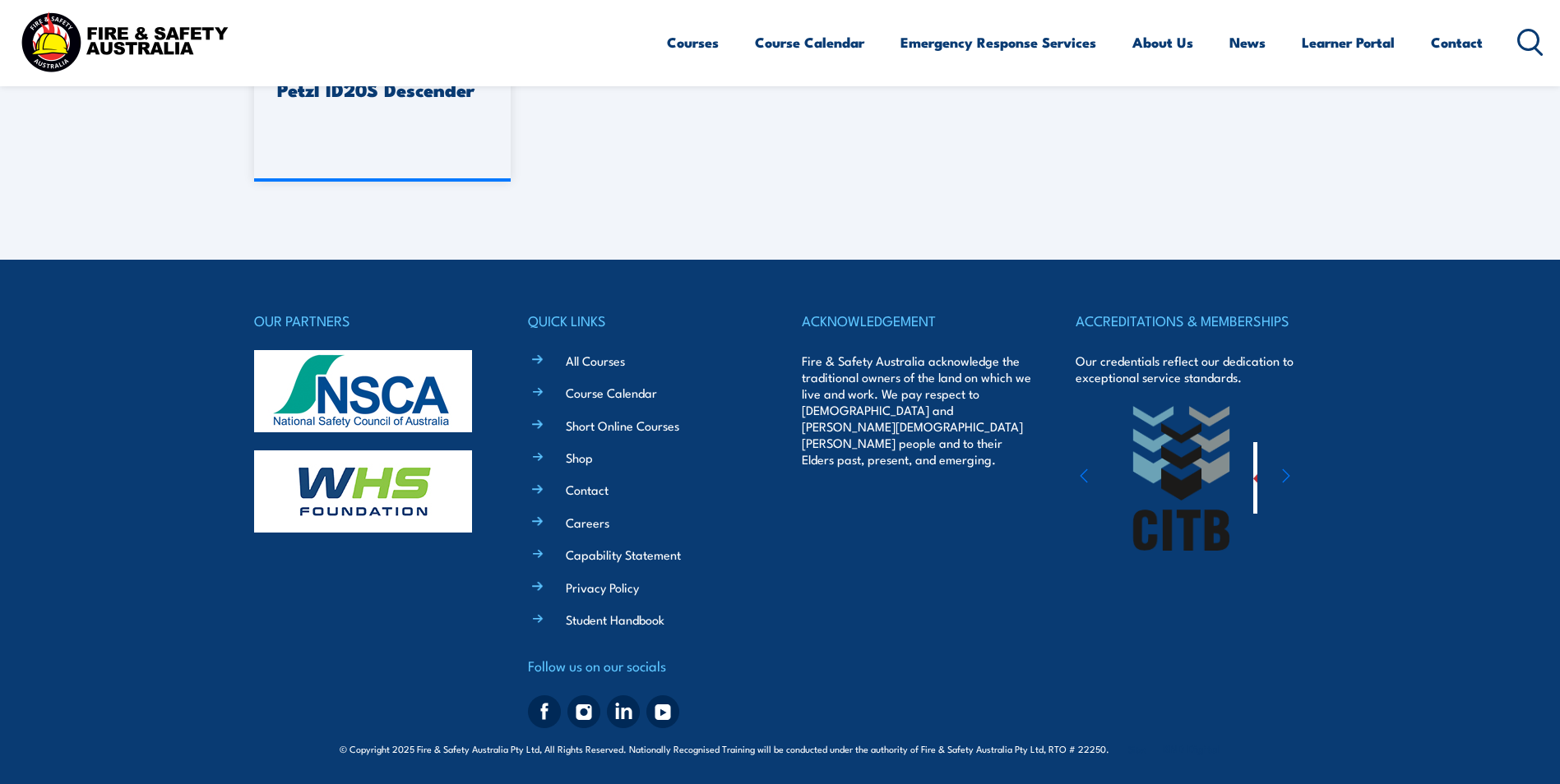
click at [131, 43] on img at bounding box center [125, 41] width 216 height 71
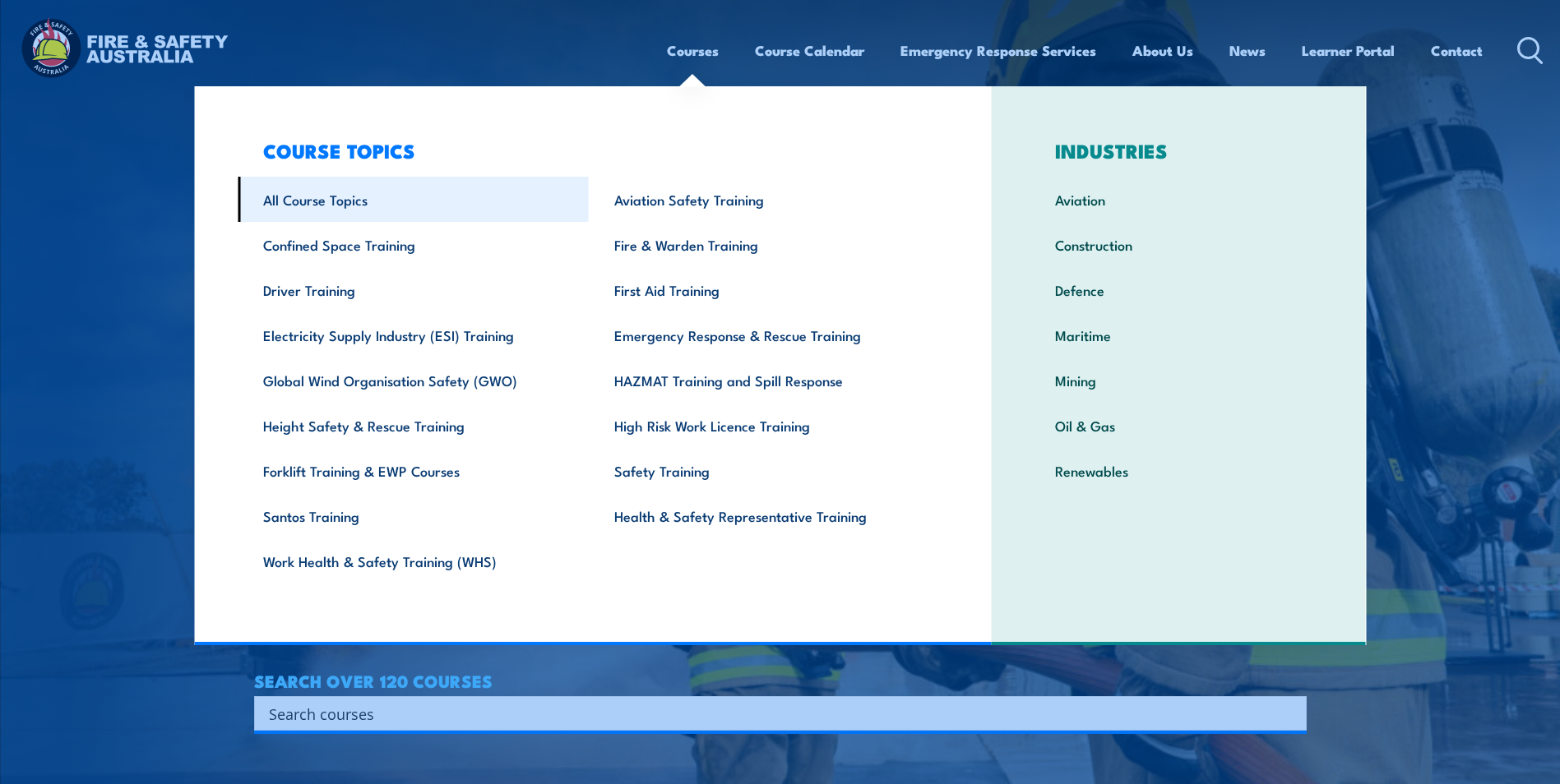
click at [355, 203] on link "All Course Topics" at bounding box center [413, 200] width 351 height 46
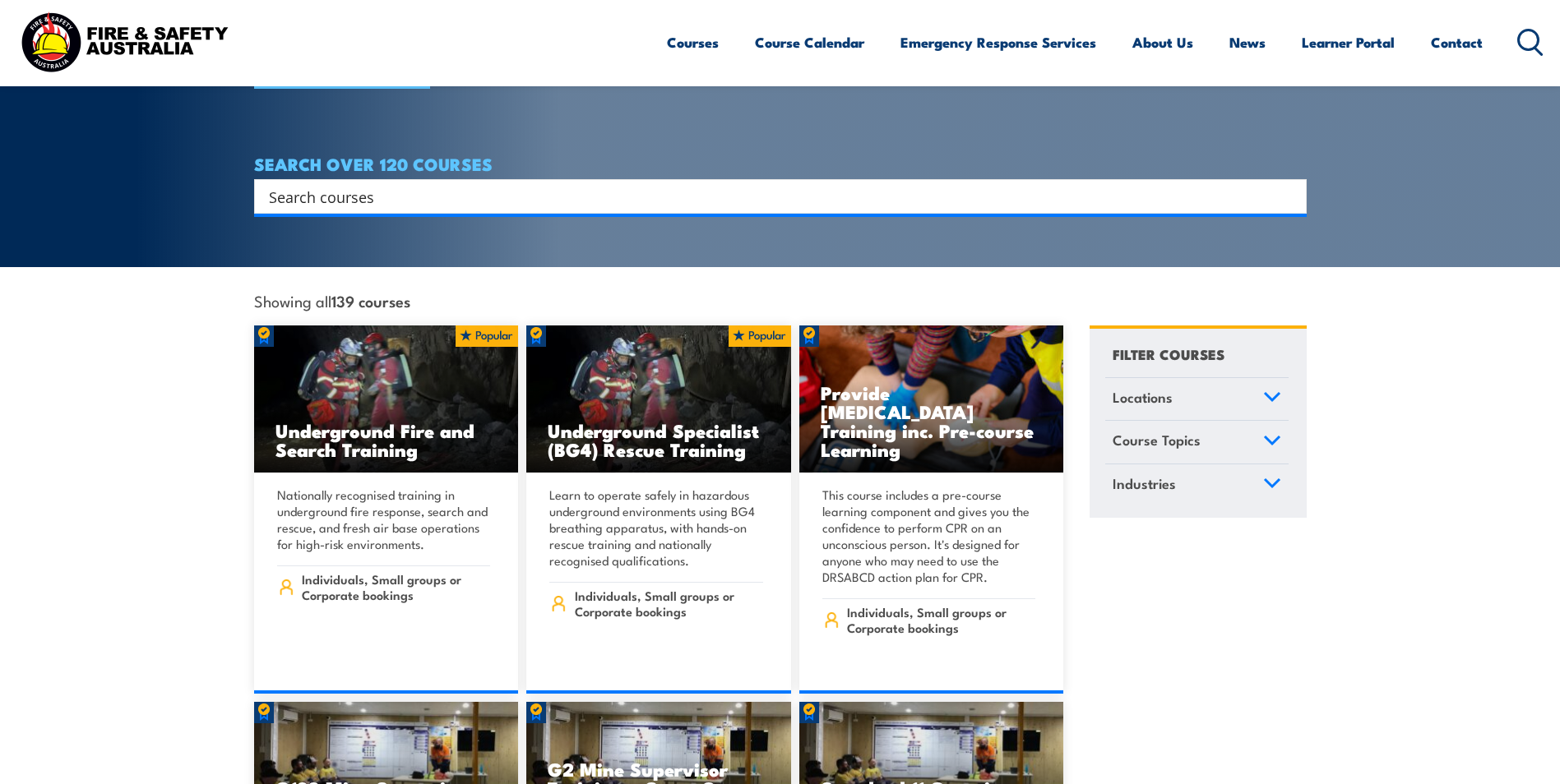
scroll to position [246, 0]
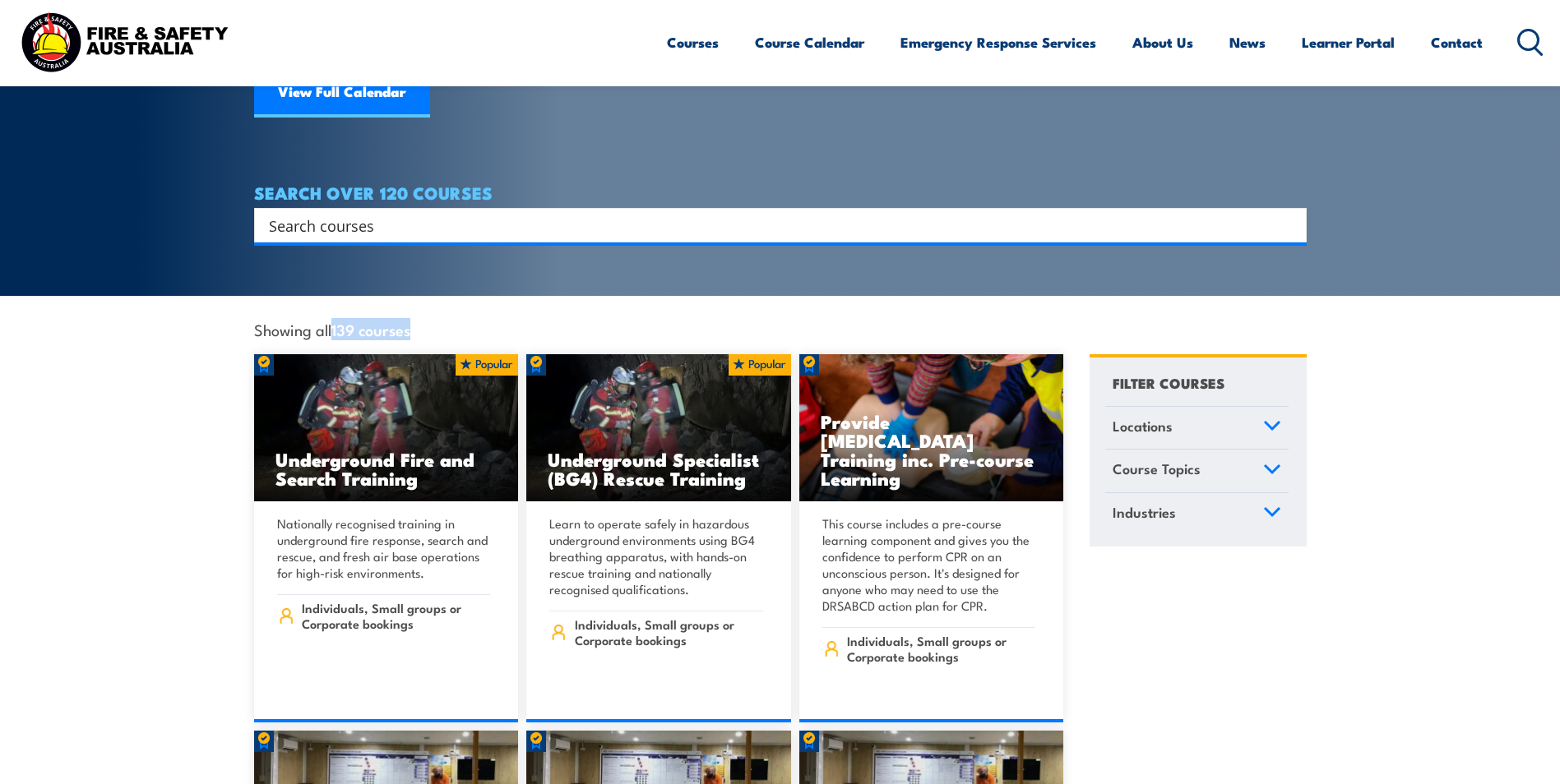
drag, startPoint x: 334, startPoint y: 311, endPoint x: 412, endPoint y: 305, distance: 78.2
click at [411, 318] on strong "139 courses" at bounding box center [371, 329] width 79 height 22
drag, startPoint x: 412, startPoint y: 305, endPoint x: 478, endPoint y: 305, distance: 66.0
click at [478, 305] on div "Showing all 139 courses Locations [GEOGRAPHIC_DATA] [GEOGRAPHIC_DATA]" at bounding box center [659, 324] width 810 height 59
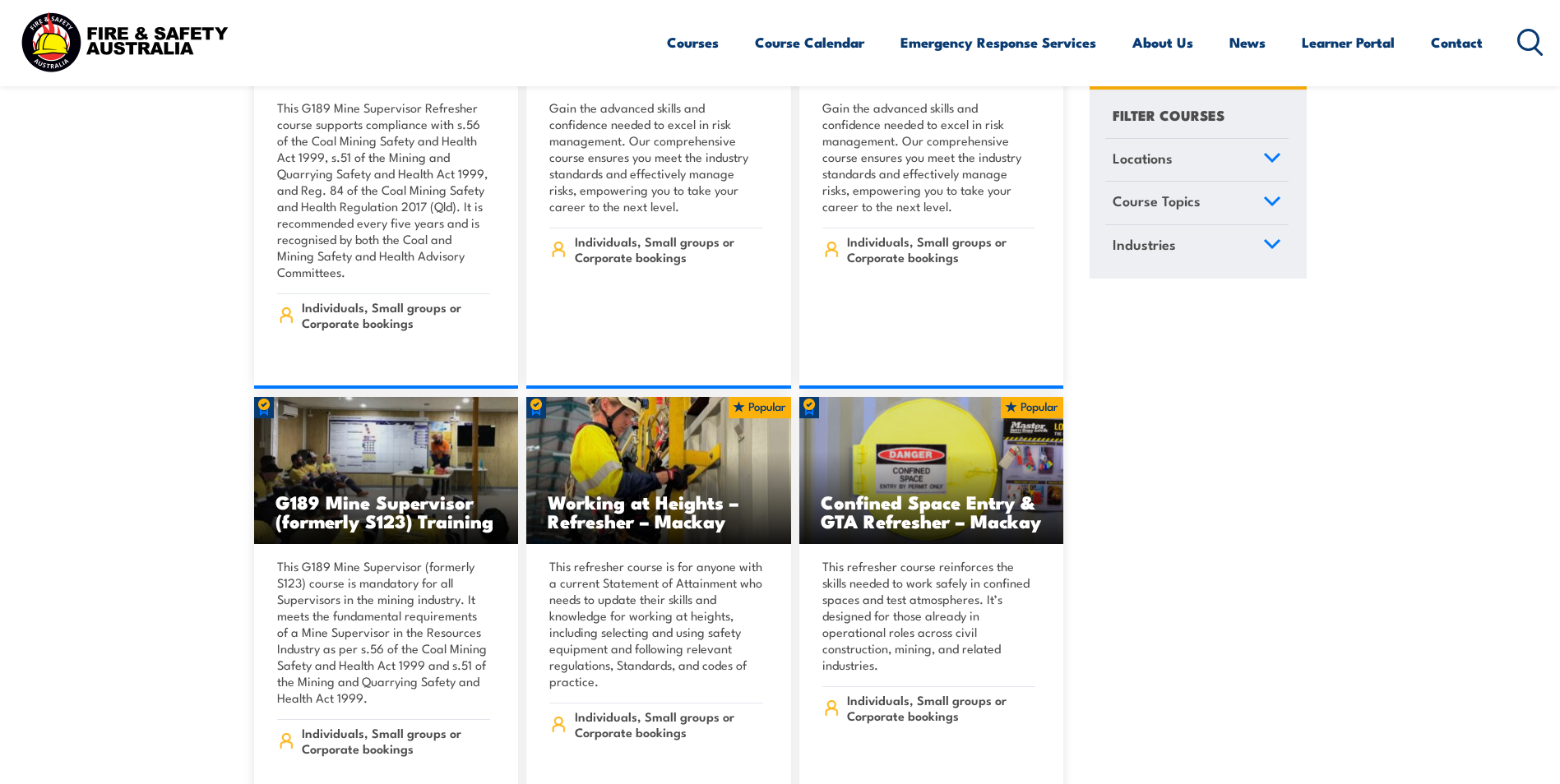
scroll to position [822, 0]
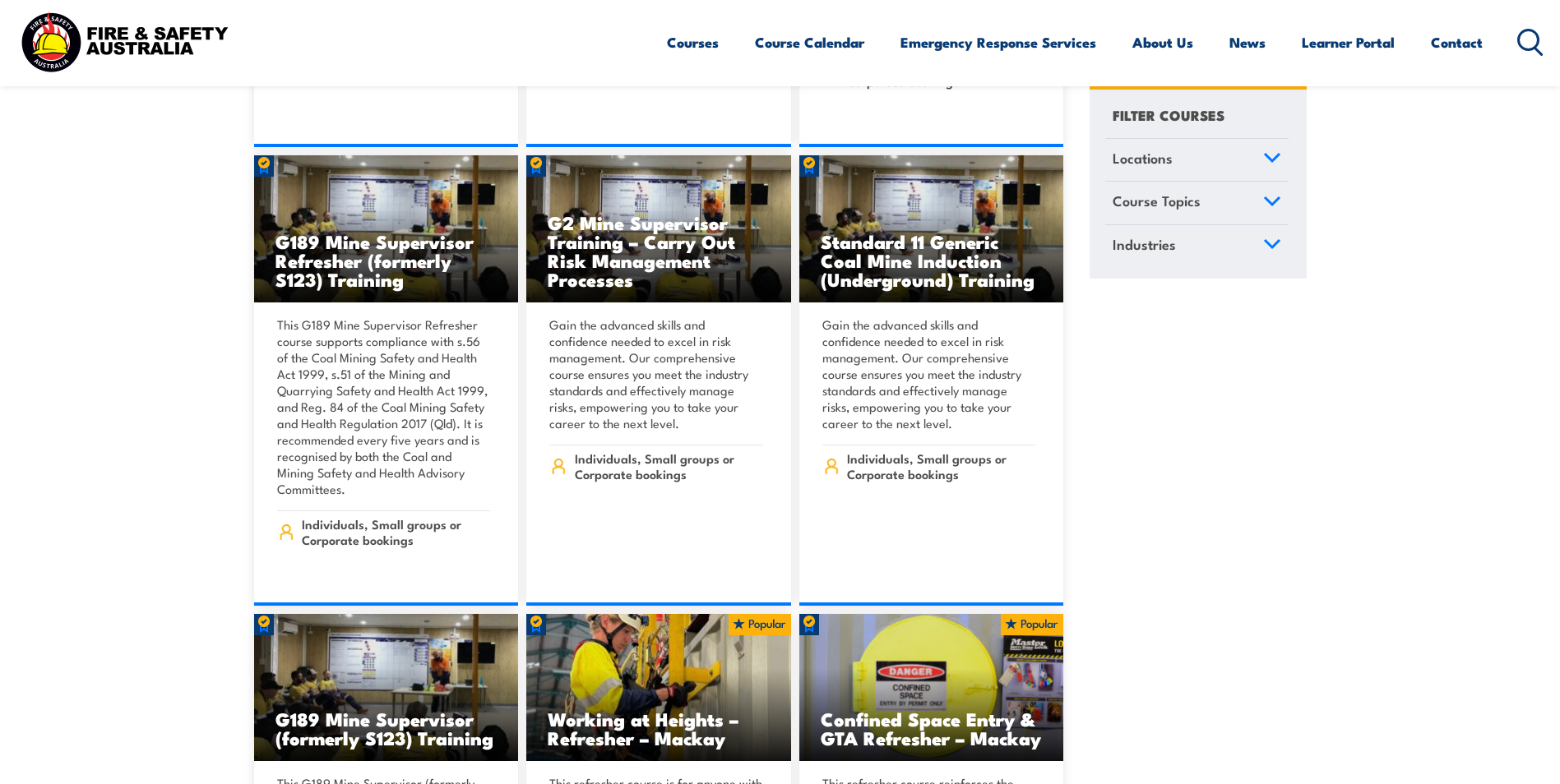
click at [1194, 171] on link "Locations" at bounding box center [1197, 160] width 183 height 43
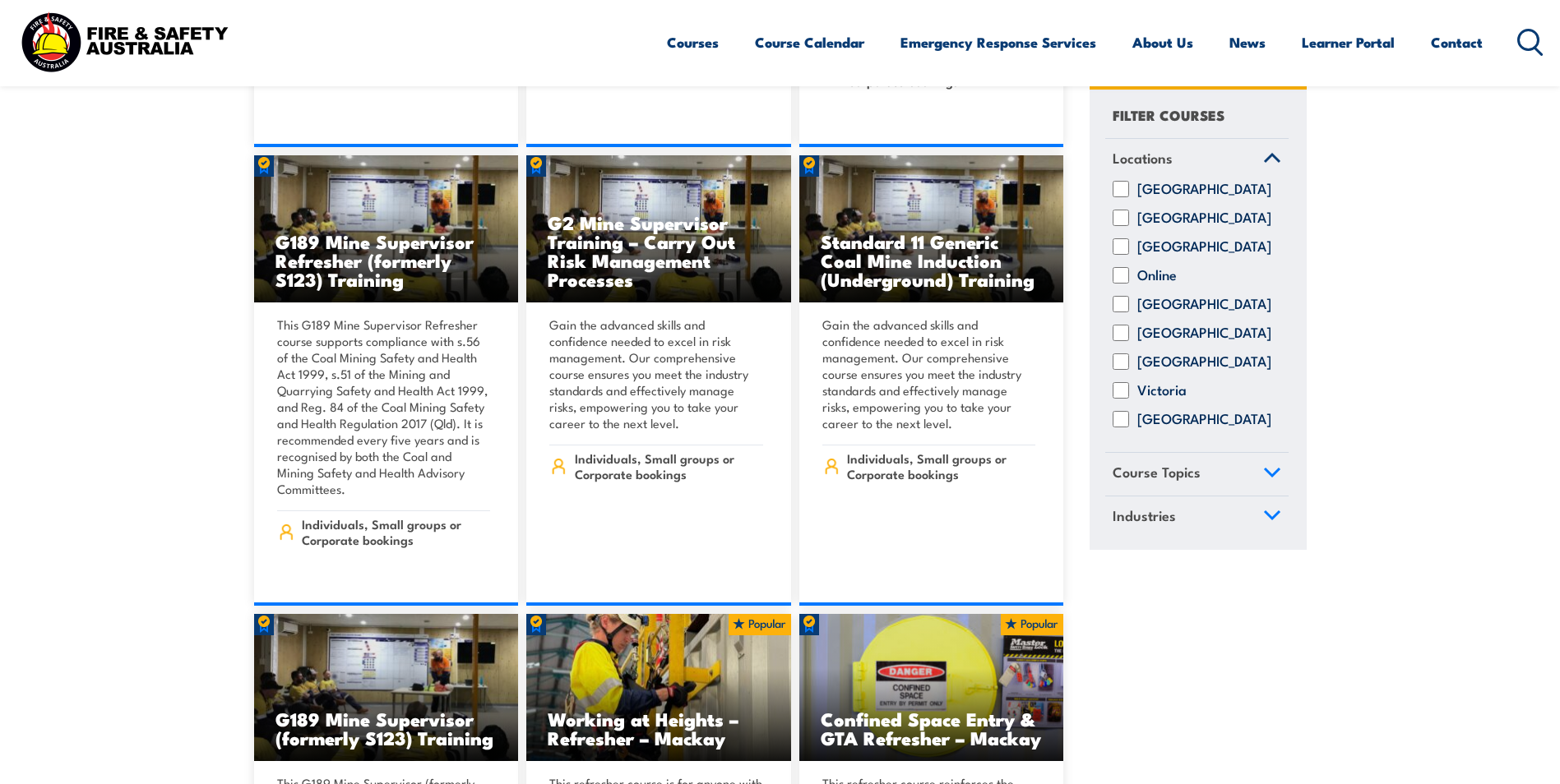
click at [1174, 163] on link "Locations" at bounding box center [1197, 160] width 183 height 43
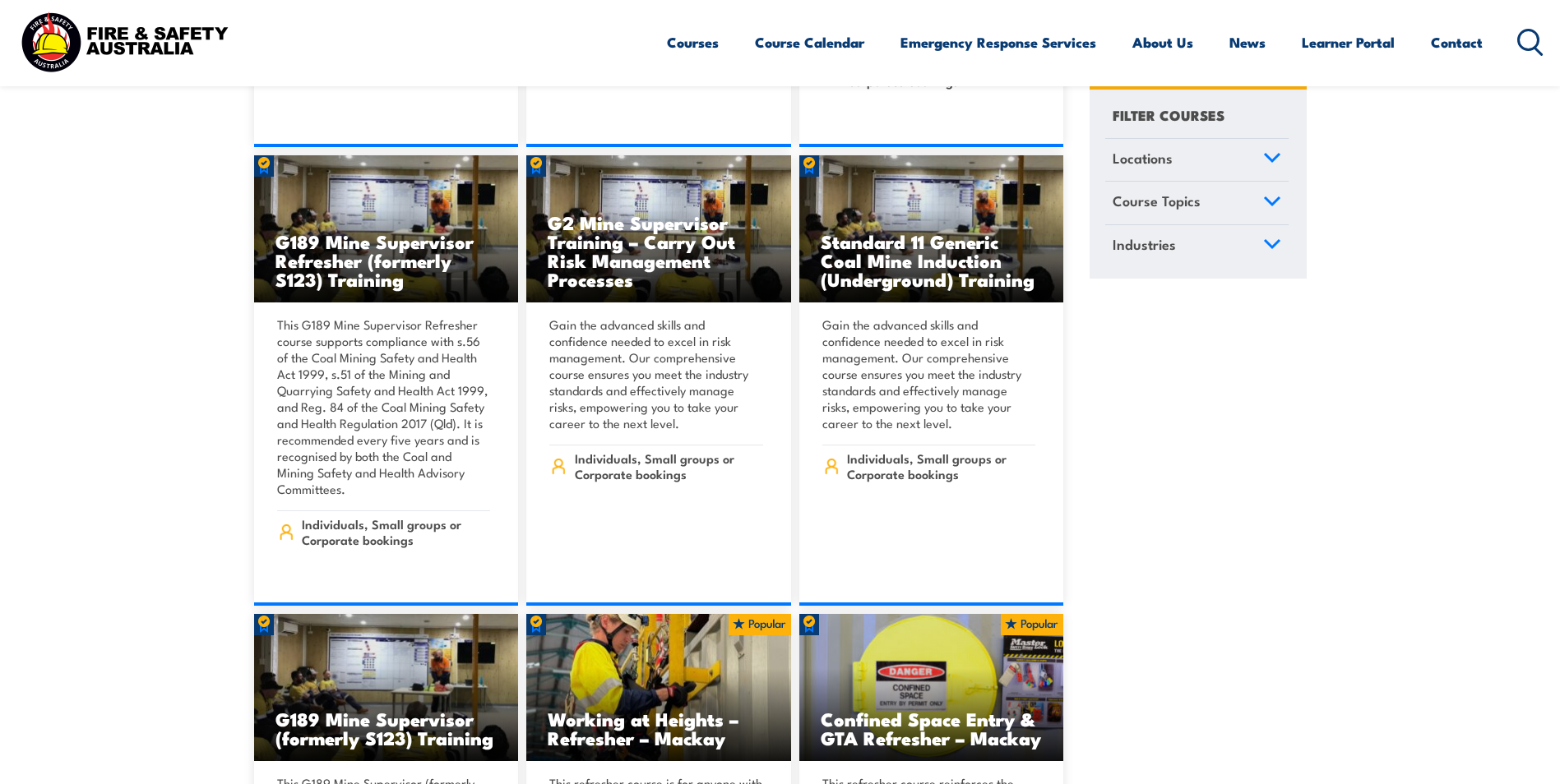
click at [1173, 203] on span "Course Topics" at bounding box center [1156, 201] width 88 height 22
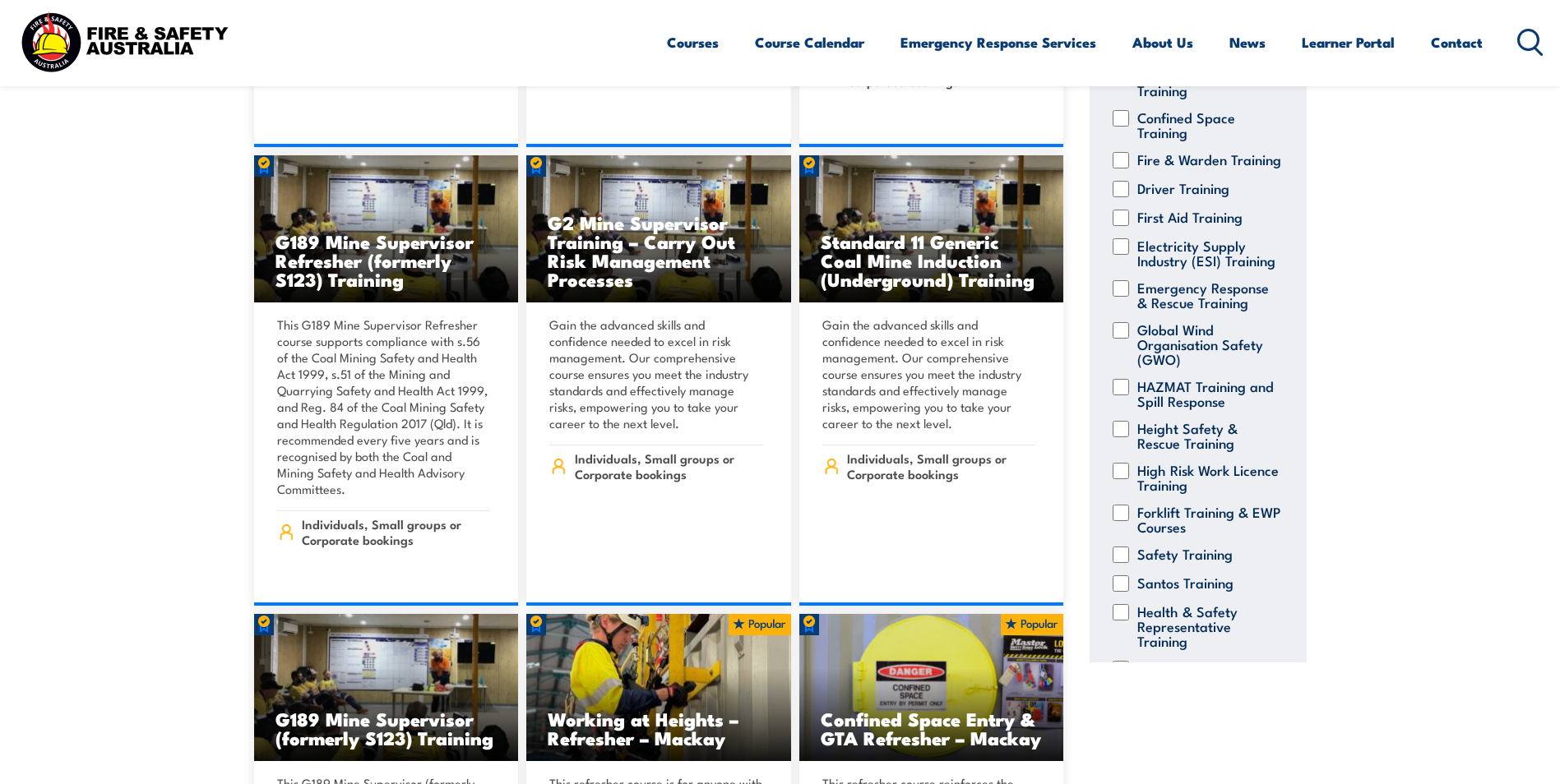
scroll to position [0, 0]
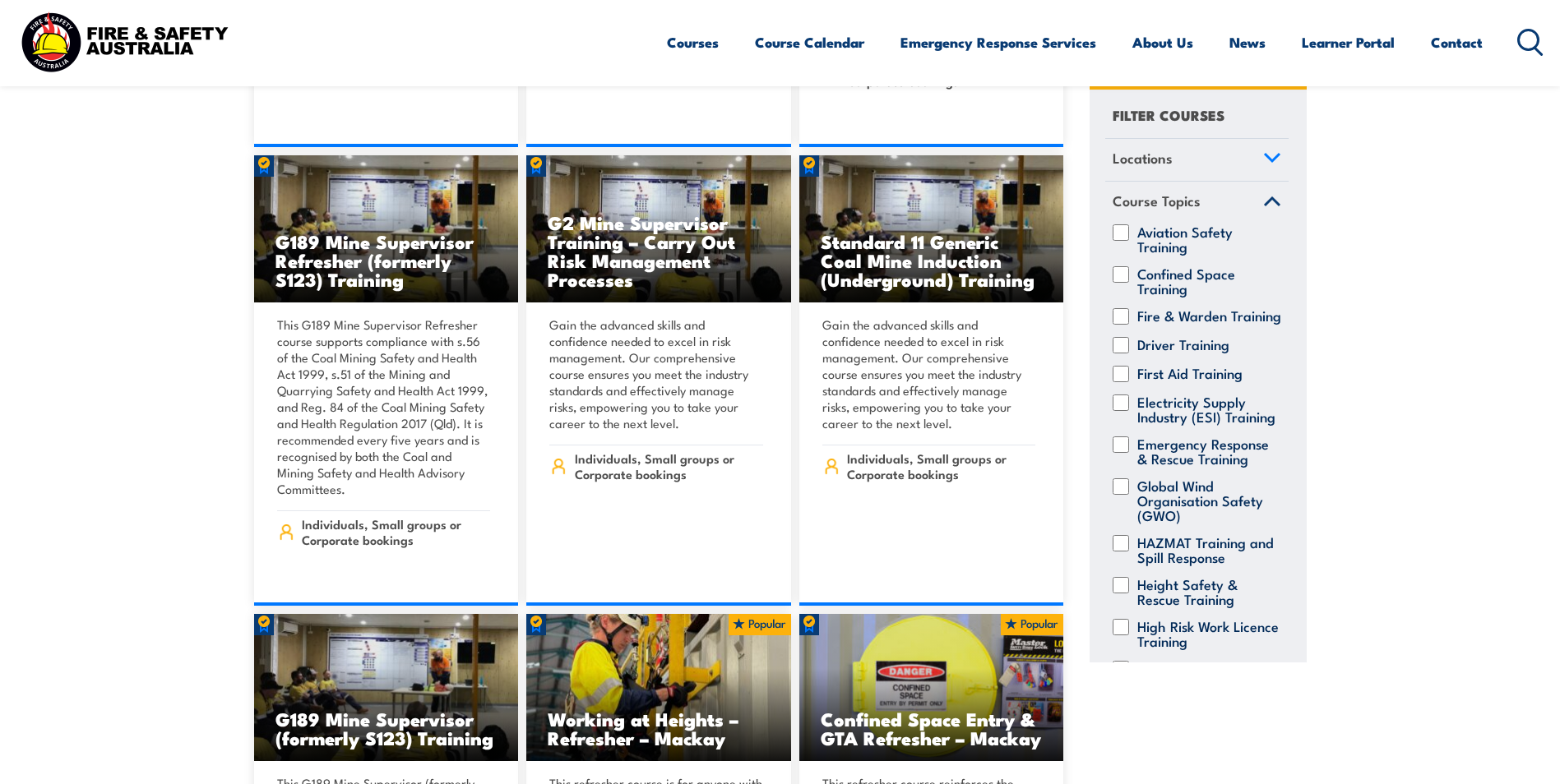
click at [1167, 203] on span "Course Topics" at bounding box center [1156, 201] width 88 height 22
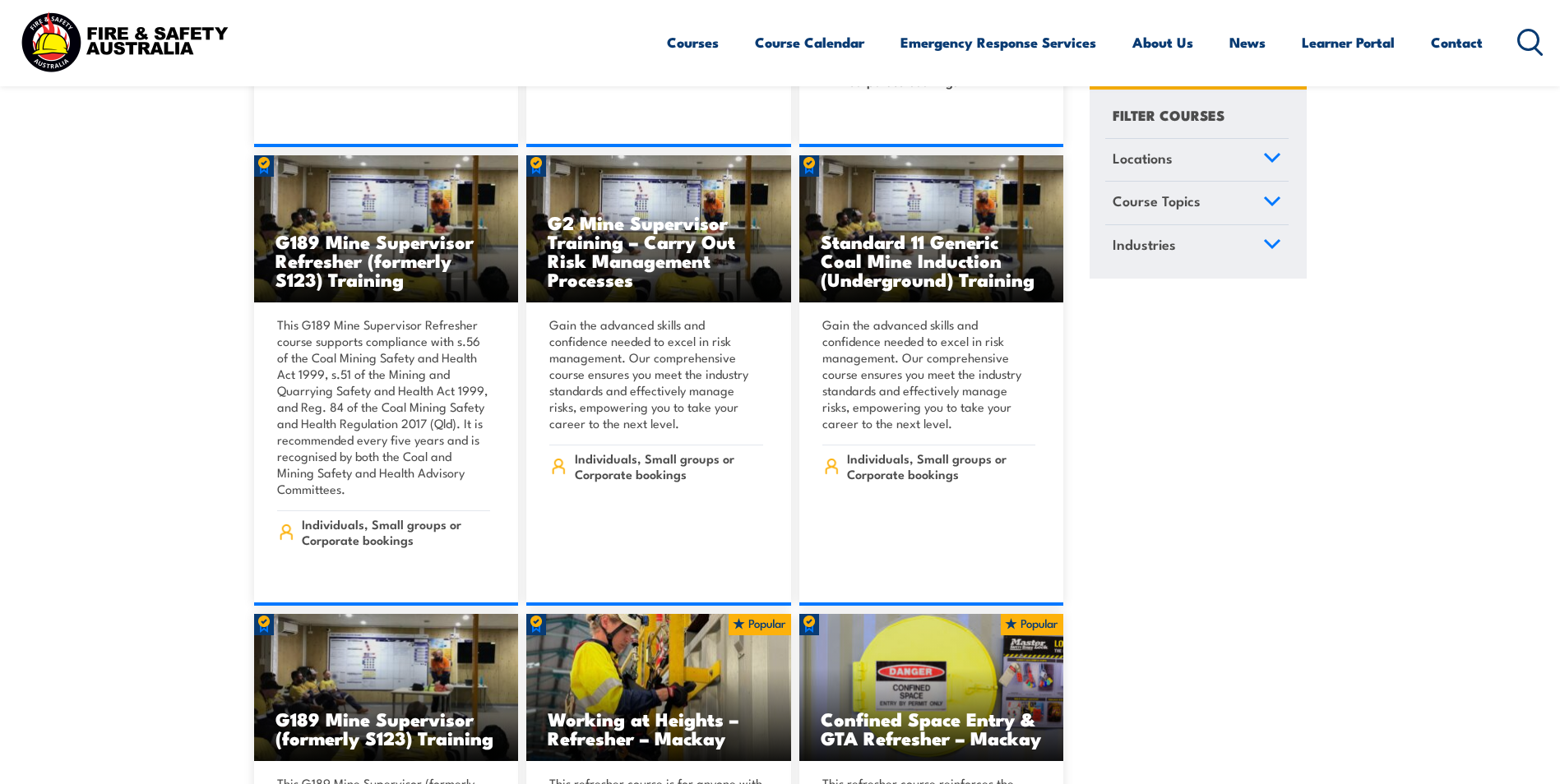
click at [1166, 253] on span "Industries" at bounding box center [1144, 244] width 63 height 22
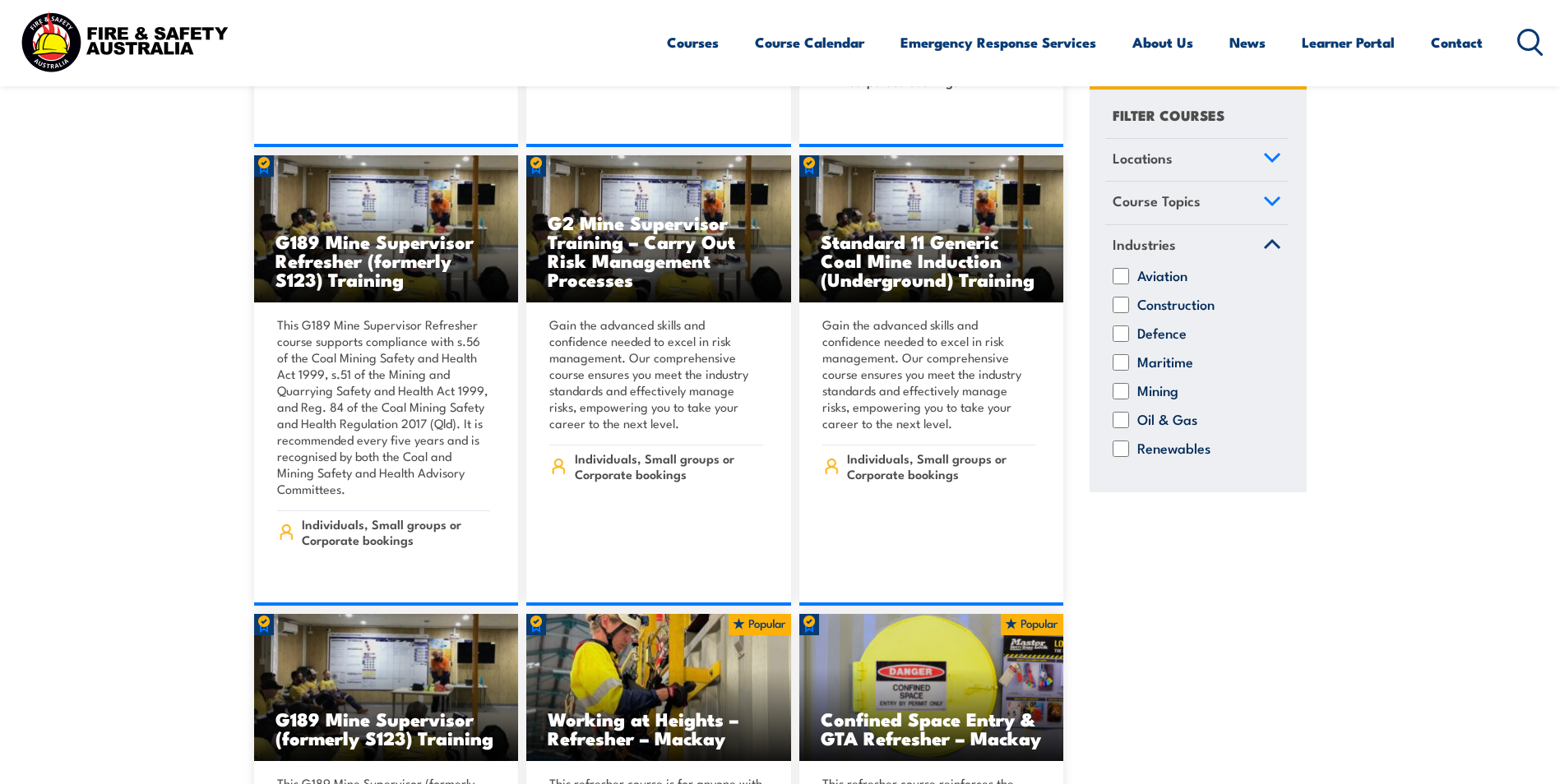
click at [1156, 244] on span "Industries" at bounding box center [1144, 244] width 63 height 22
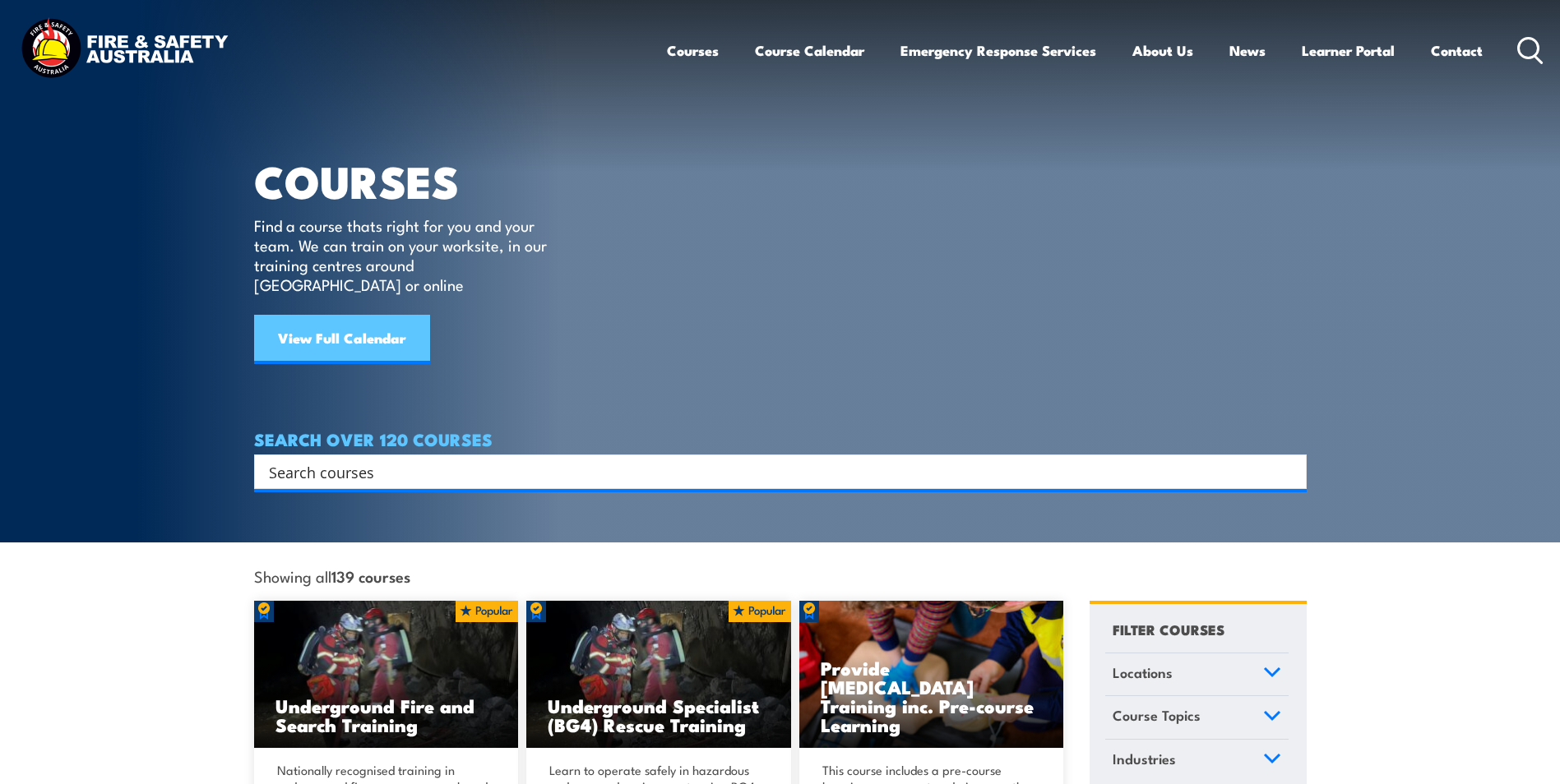
click at [344, 323] on link "View Full Calendar" at bounding box center [342, 339] width 176 height 49
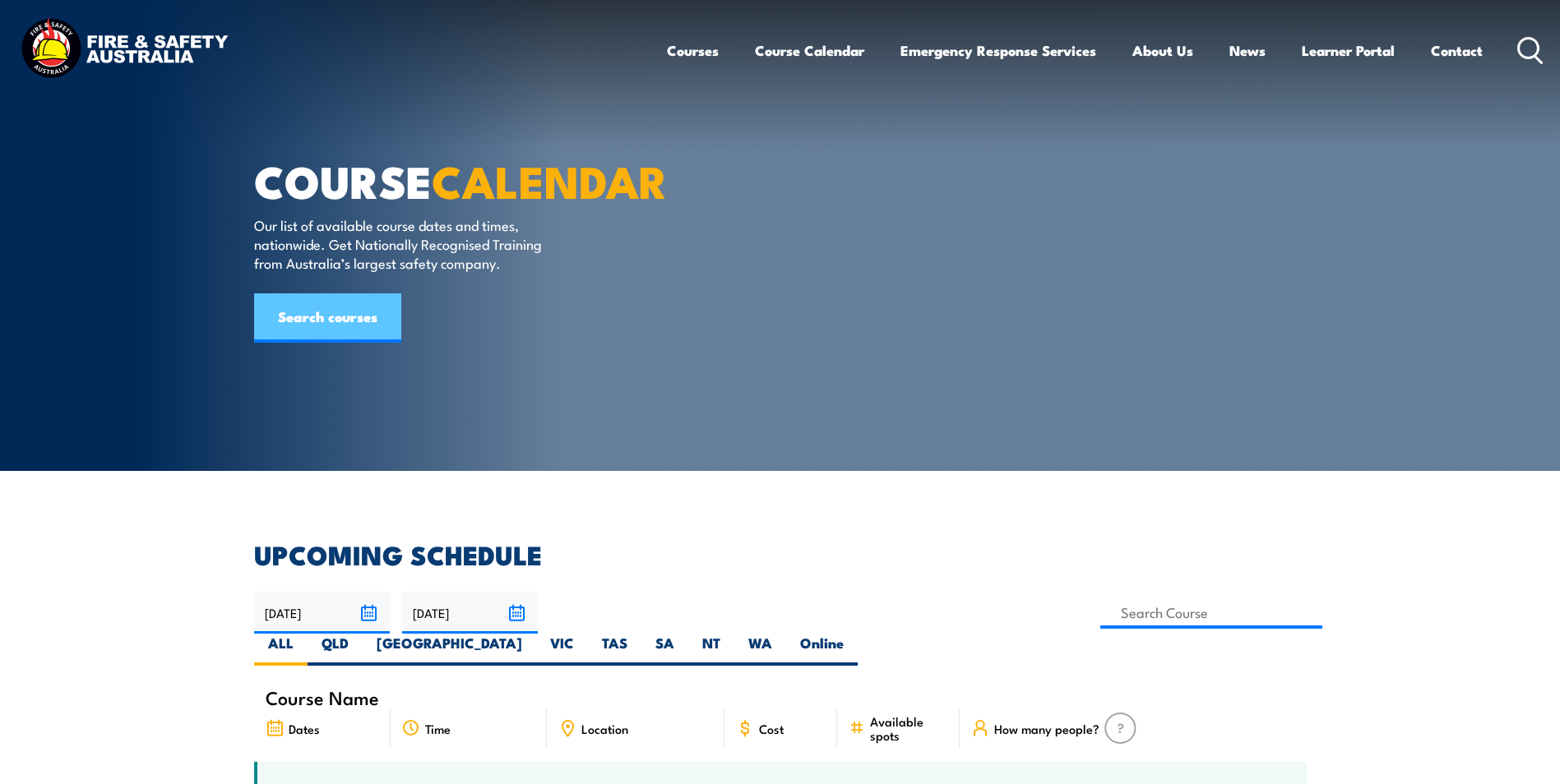
click at [325, 343] on link "Search courses" at bounding box center [328, 318] width 147 height 49
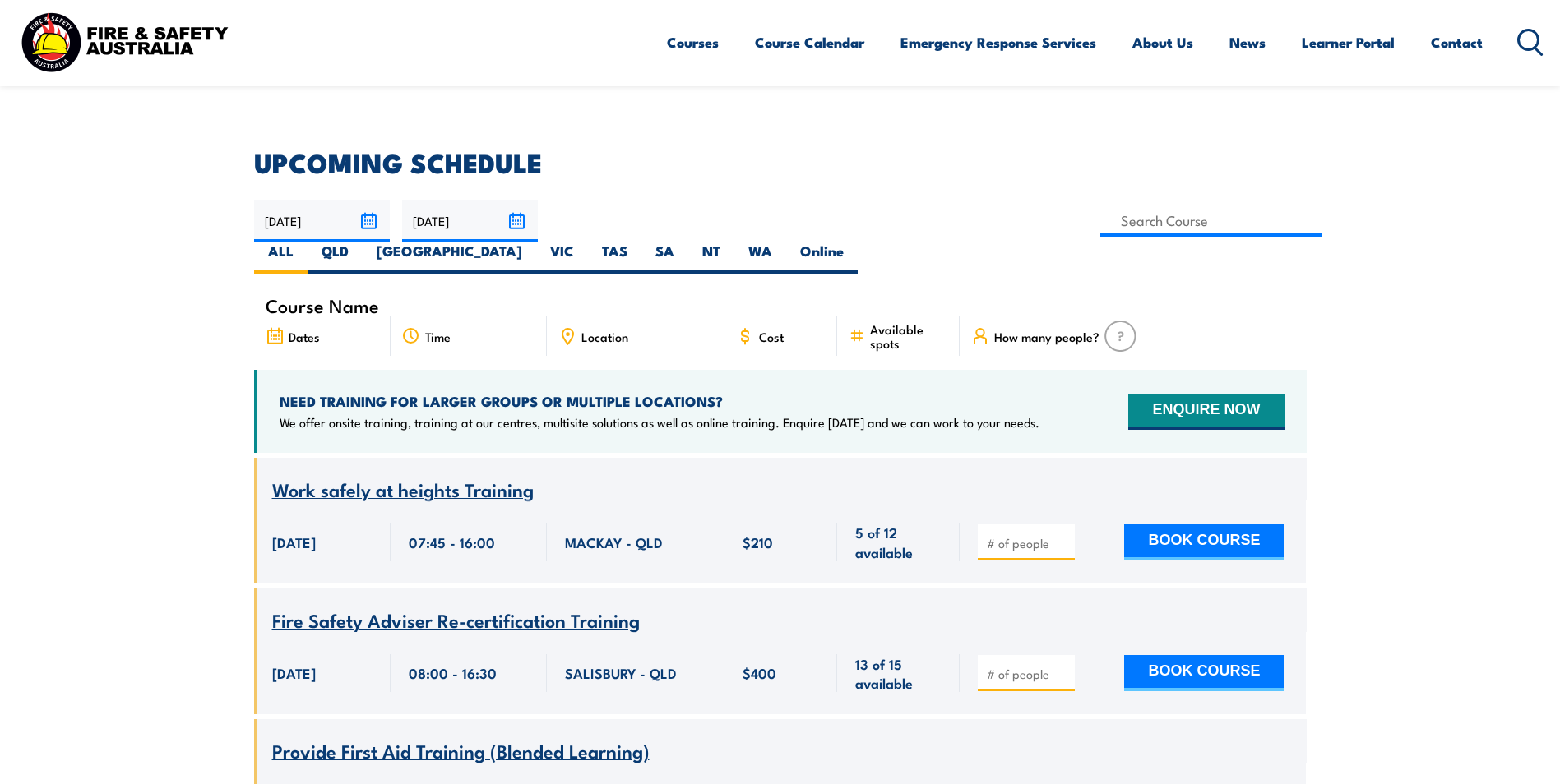
scroll to position [411, 0]
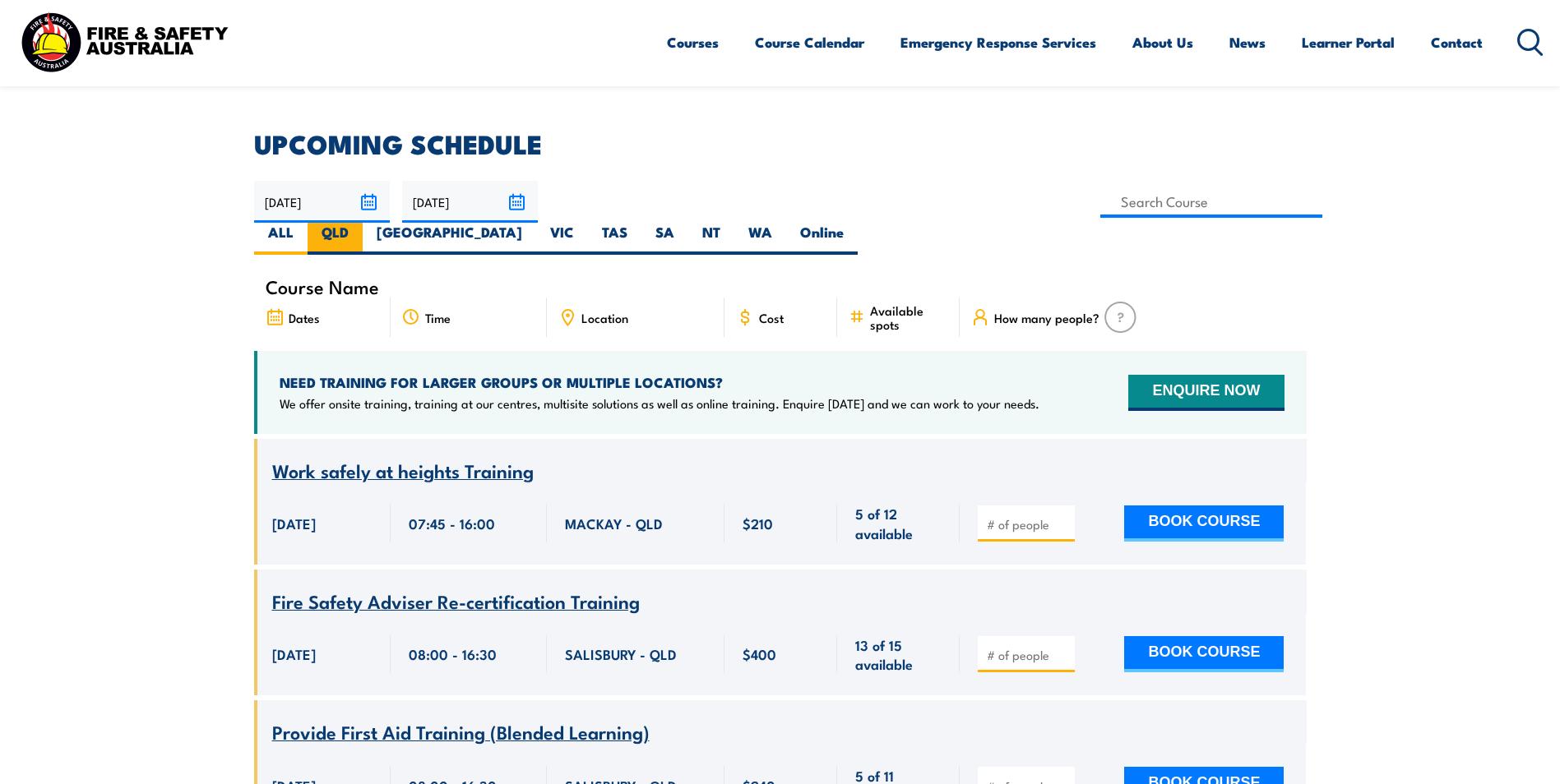
click at [362, 223] on label "QLD" at bounding box center [335, 239] width 55 height 32
click at [360, 223] on input "QLD" at bounding box center [354, 228] width 11 height 11
radio input "true"
click at [536, 223] on label "NSW" at bounding box center [449, 239] width 174 height 32
click at [533, 223] on input "NSW" at bounding box center [527, 228] width 11 height 11
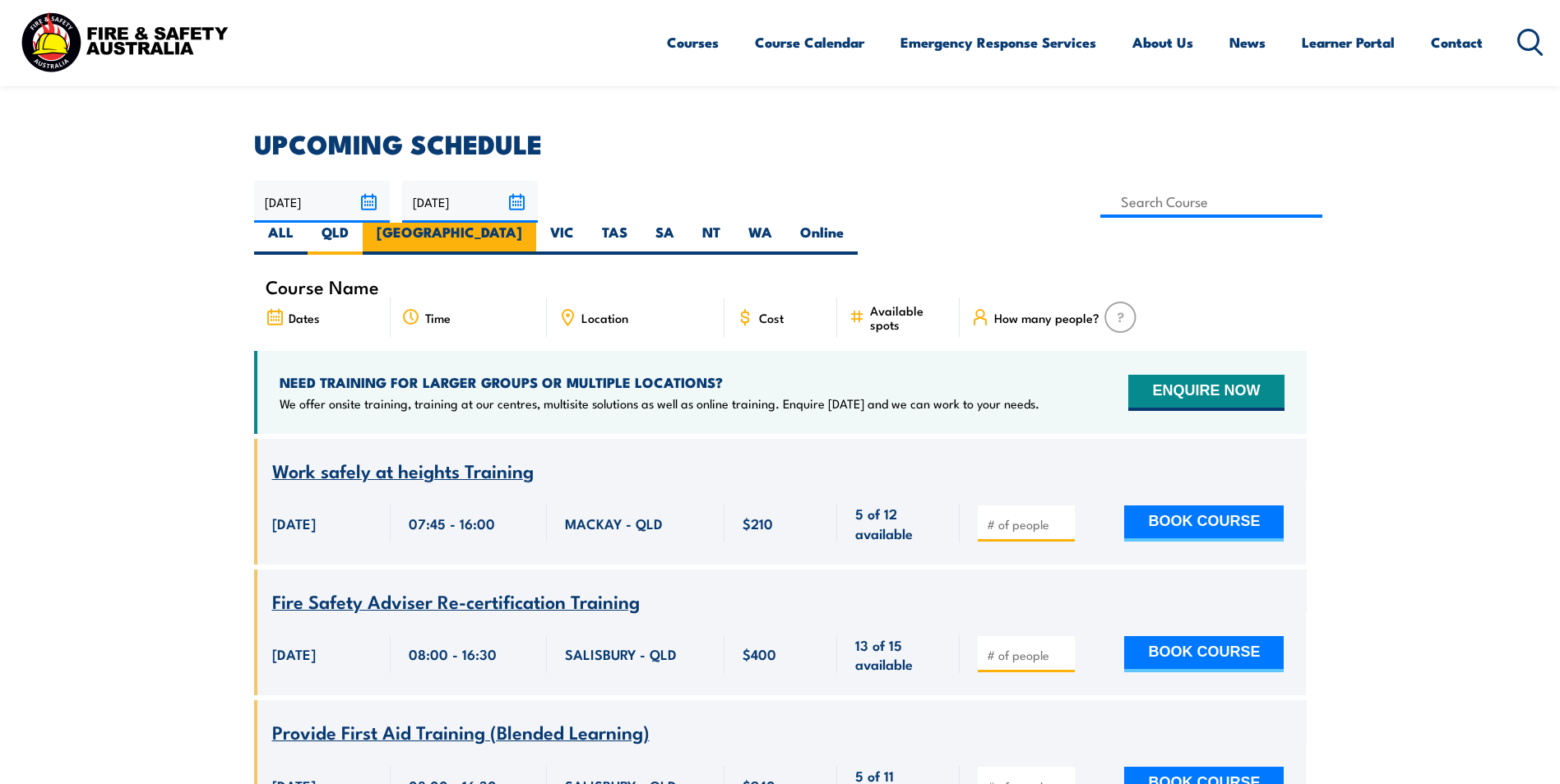
radio input "true"
click at [308, 223] on label "ALL" at bounding box center [281, 239] width 54 height 32
click at [304, 223] on input "ALL" at bounding box center [299, 228] width 11 height 11
radio input "true"
click at [858, 223] on label "Online" at bounding box center [822, 239] width 72 height 32
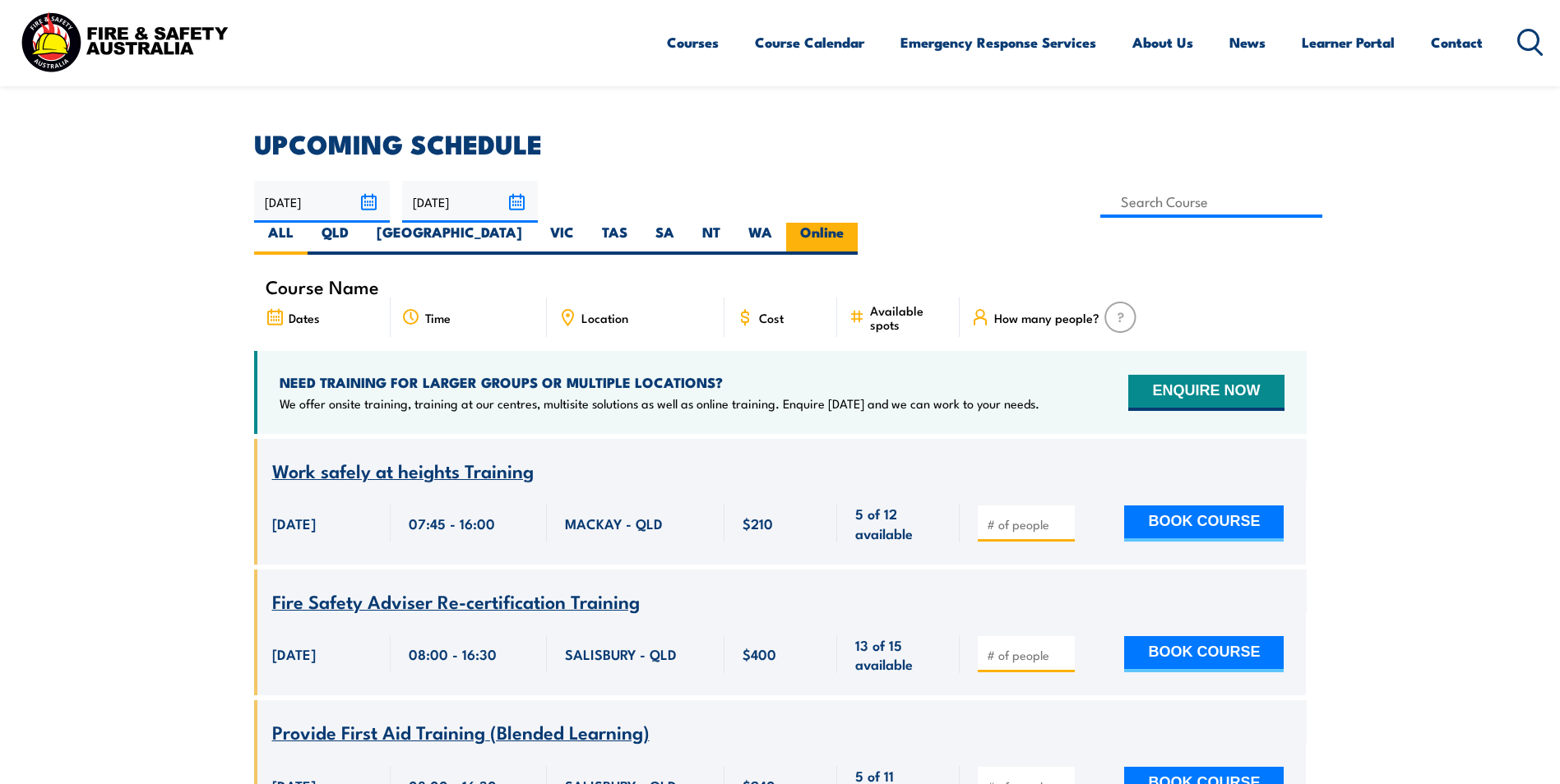
click at [855, 223] on input "Online" at bounding box center [849, 228] width 11 height 11
radio input "true"
click at [362, 223] on label "QLD" at bounding box center [335, 239] width 55 height 32
click at [360, 223] on input "QLD" at bounding box center [354, 228] width 11 height 11
radio input "true"
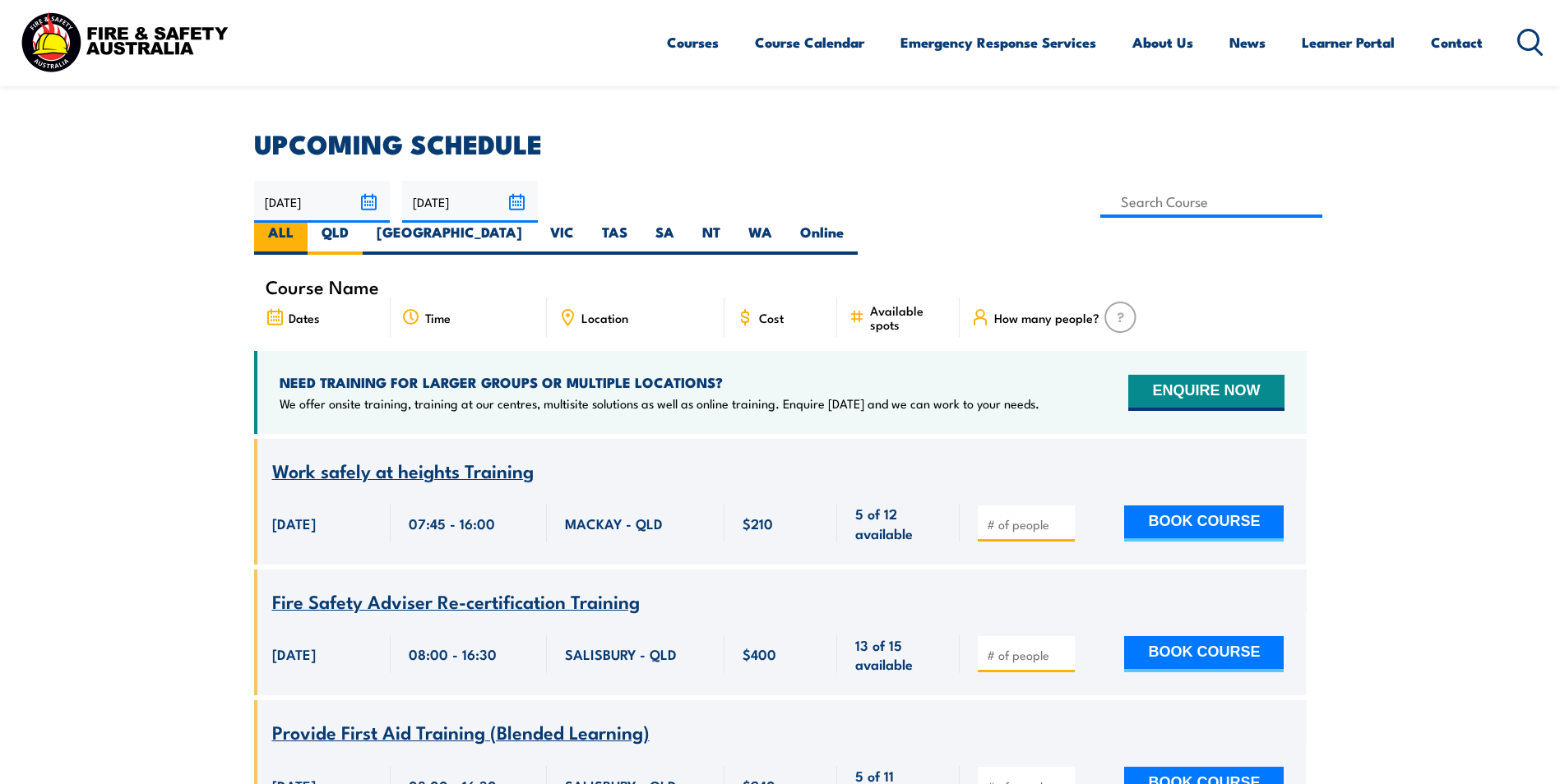
click at [308, 223] on label "ALL" at bounding box center [281, 239] width 54 height 32
click at [304, 223] on input "ALL" at bounding box center [299, 228] width 11 height 11
radio input "true"
click at [362, 223] on label "QLD" at bounding box center [335, 239] width 55 height 32
click at [360, 223] on input "QLD" at bounding box center [354, 228] width 11 height 11
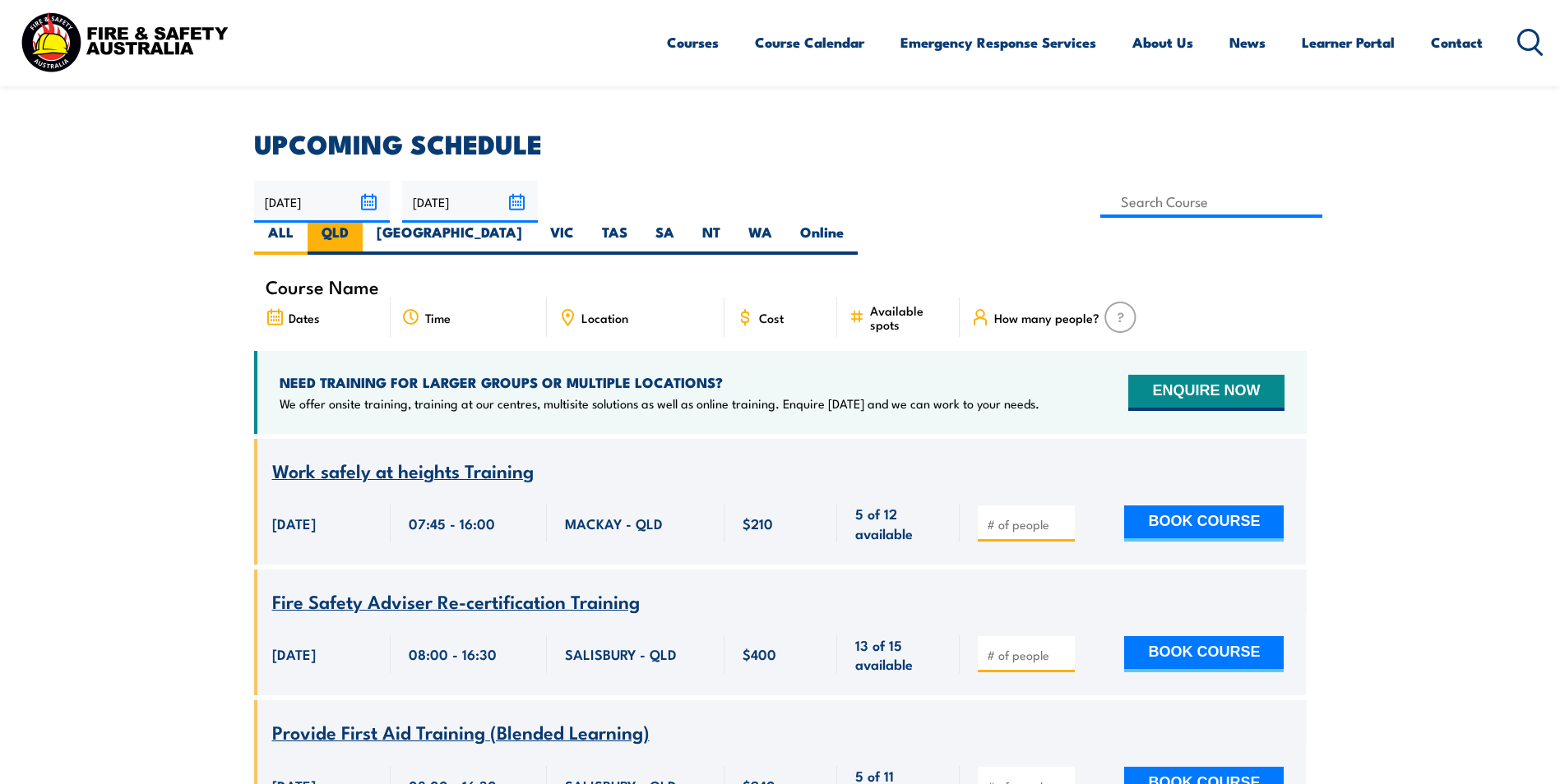
radio input "true"
click at [536, 223] on label "NSW" at bounding box center [449, 239] width 174 height 32
click at [533, 223] on input "NSW" at bounding box center [527, 228] width 11 height 11
radio input "true"
click at [588, 223] on label "VIC" at bounding box center [562, 239] width 52 height 32
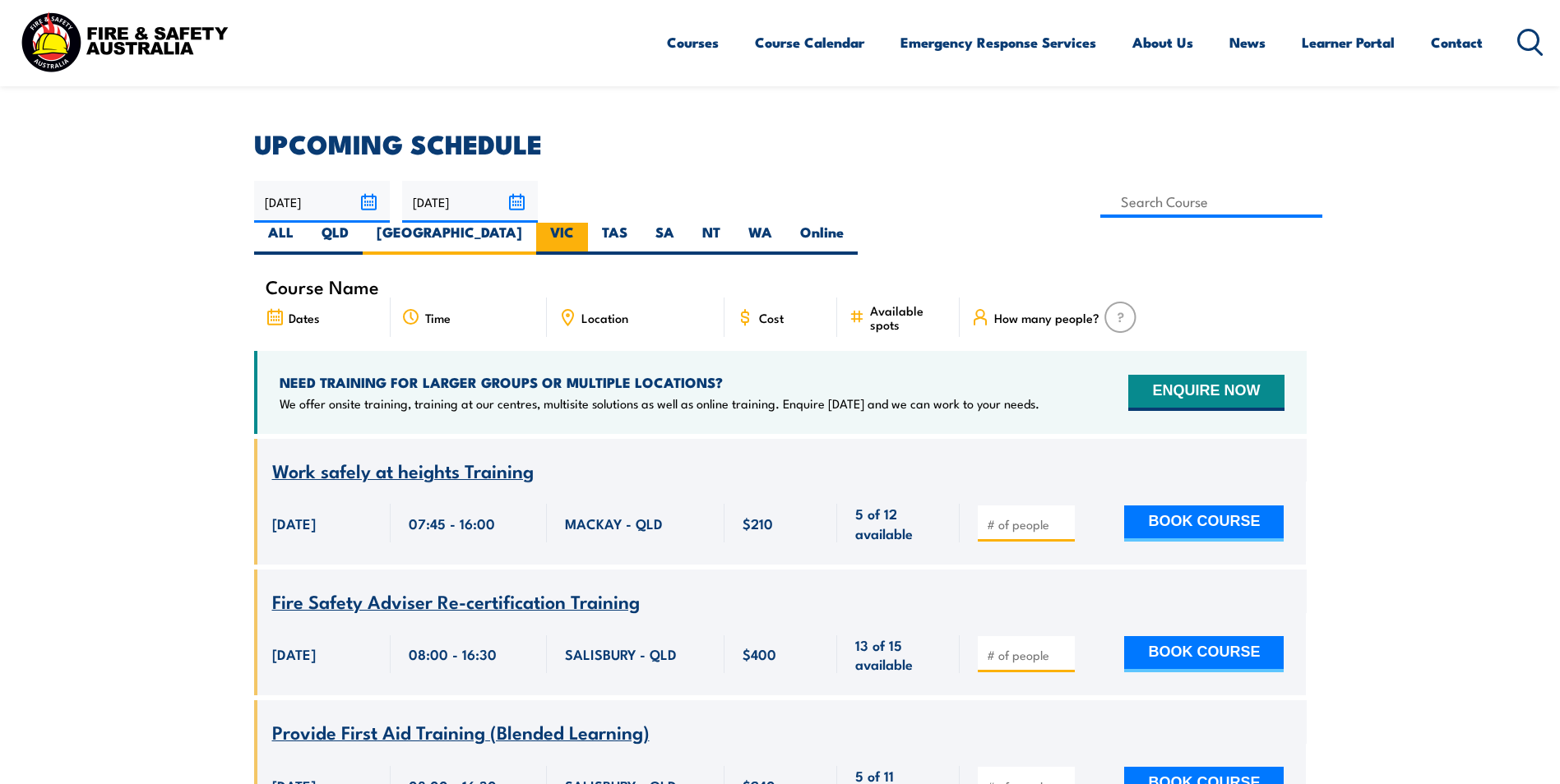
click at [584, 223] on input "VIC" at bounding box center [579, 228] width 11 height 11
radio input "true"
click at [308, 223] on label "ALL" at bounding box center [281, 239] width 54 height 32
click at [304, 223] on input "ALL" at bounding box center [299, 228] width 11 height 11
radio input "true"
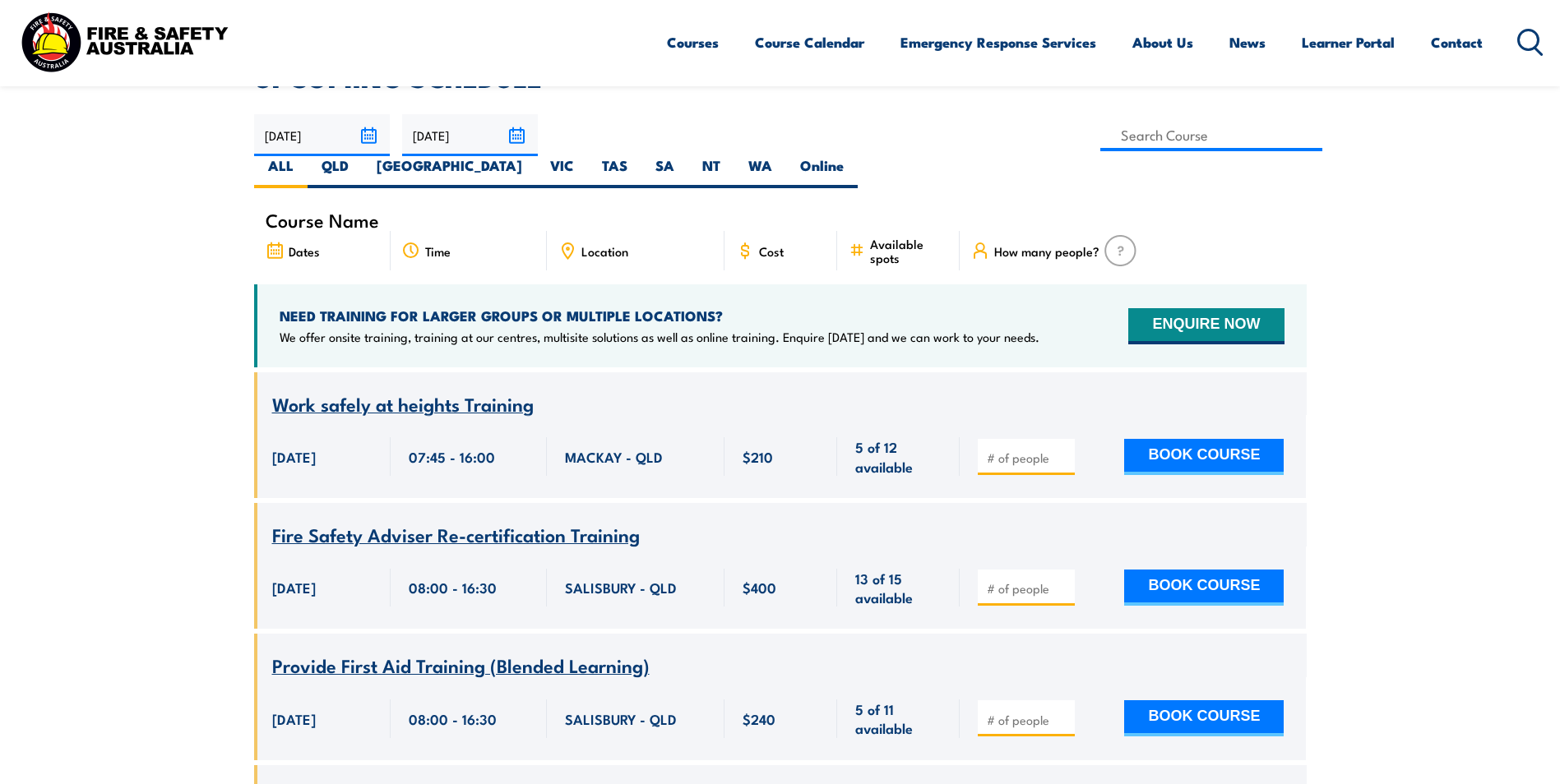
scroll to position [493, 0]
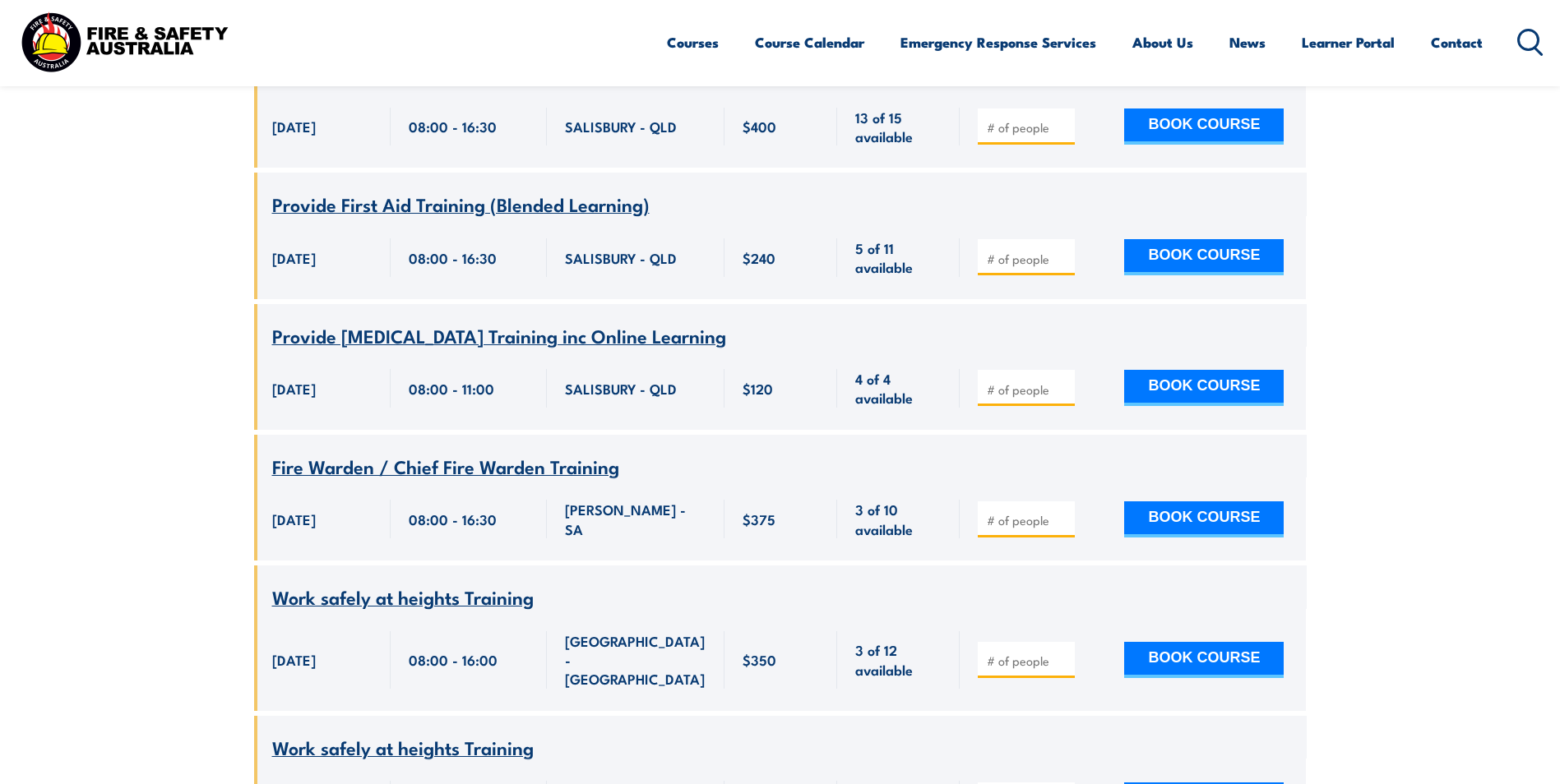
scroll to position [1036, 0]
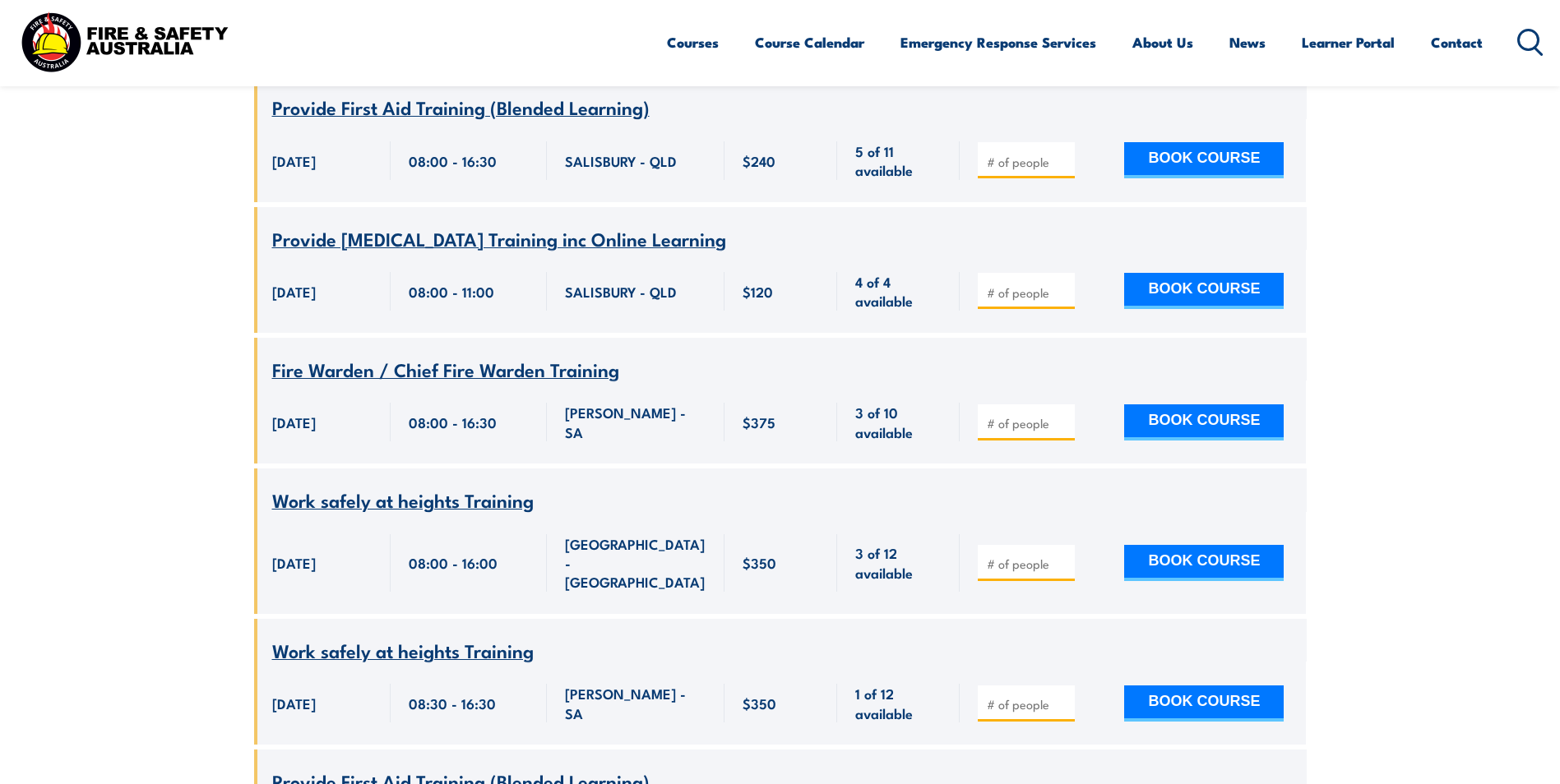
drag, startPoint x: 1456, startPoint y: 283, endPoint x: 1385, endPoint y: 347, distance: 95.6
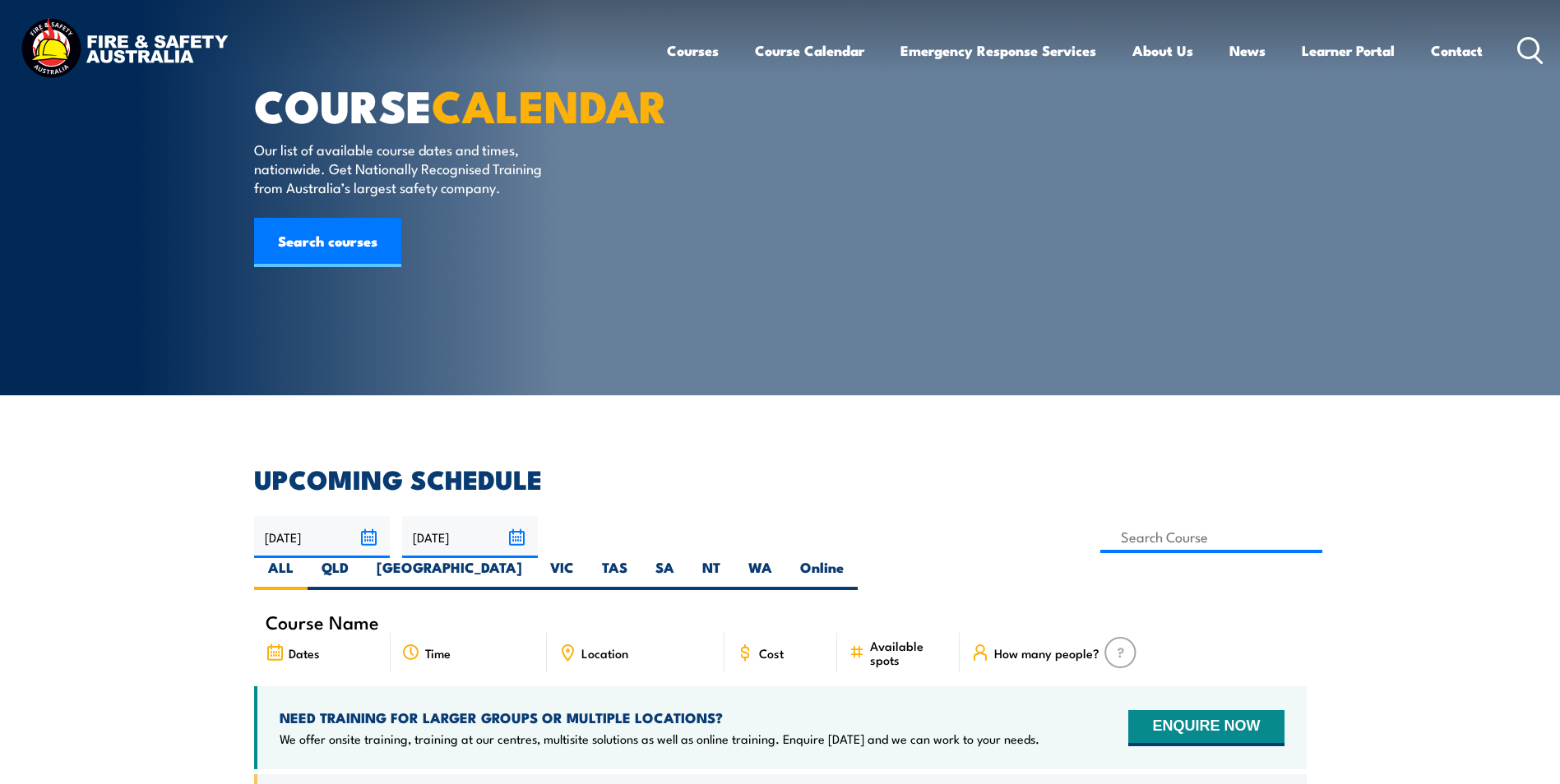
scroll to position [0, 0]
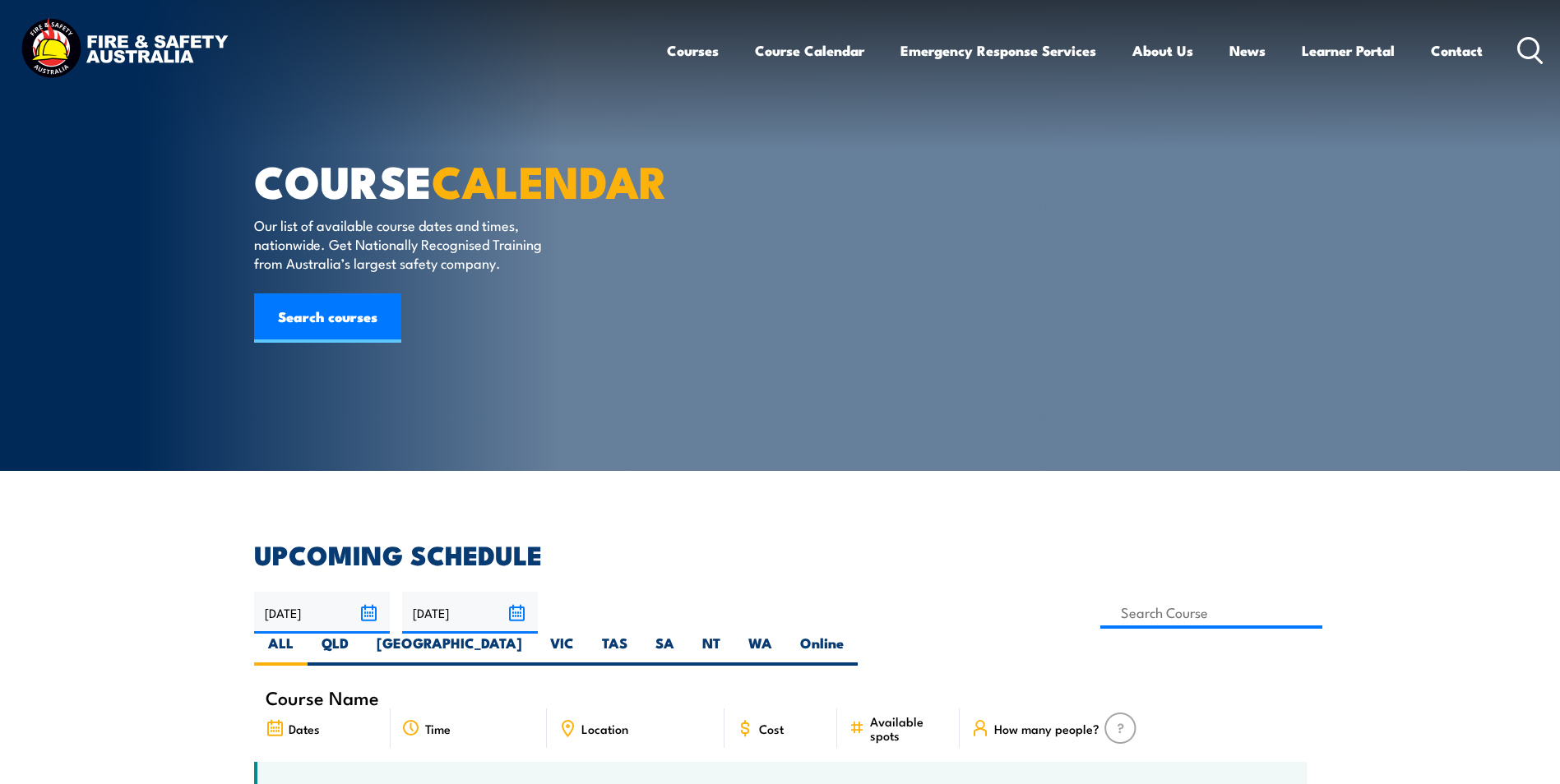
click at [164, 39] on img at bounding box center [125, 50] width 216 height 71
